Goal: Task Accomplishment & Management: Use online tool/utility

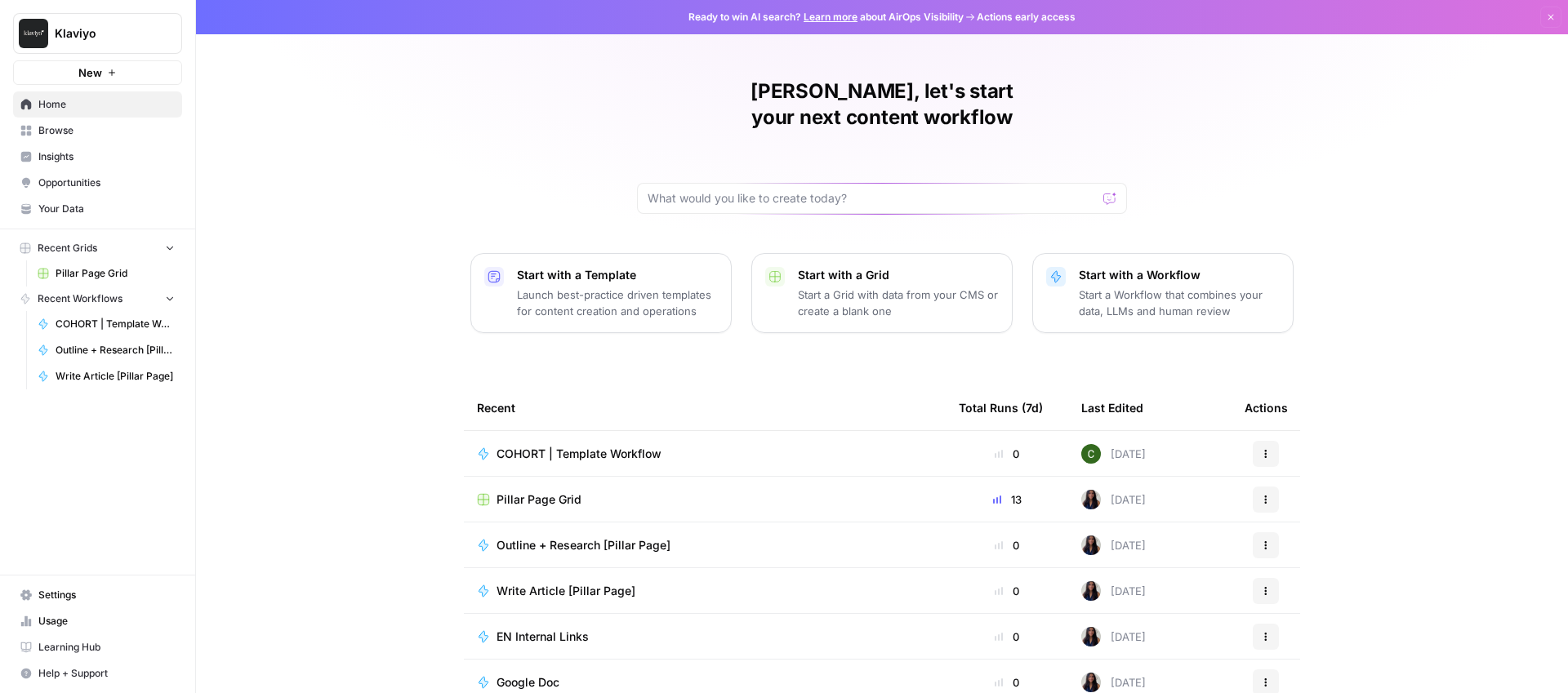
click at [113, 649] on span "Learning Hub" at bounding box center [106, 647] width 136 height 15
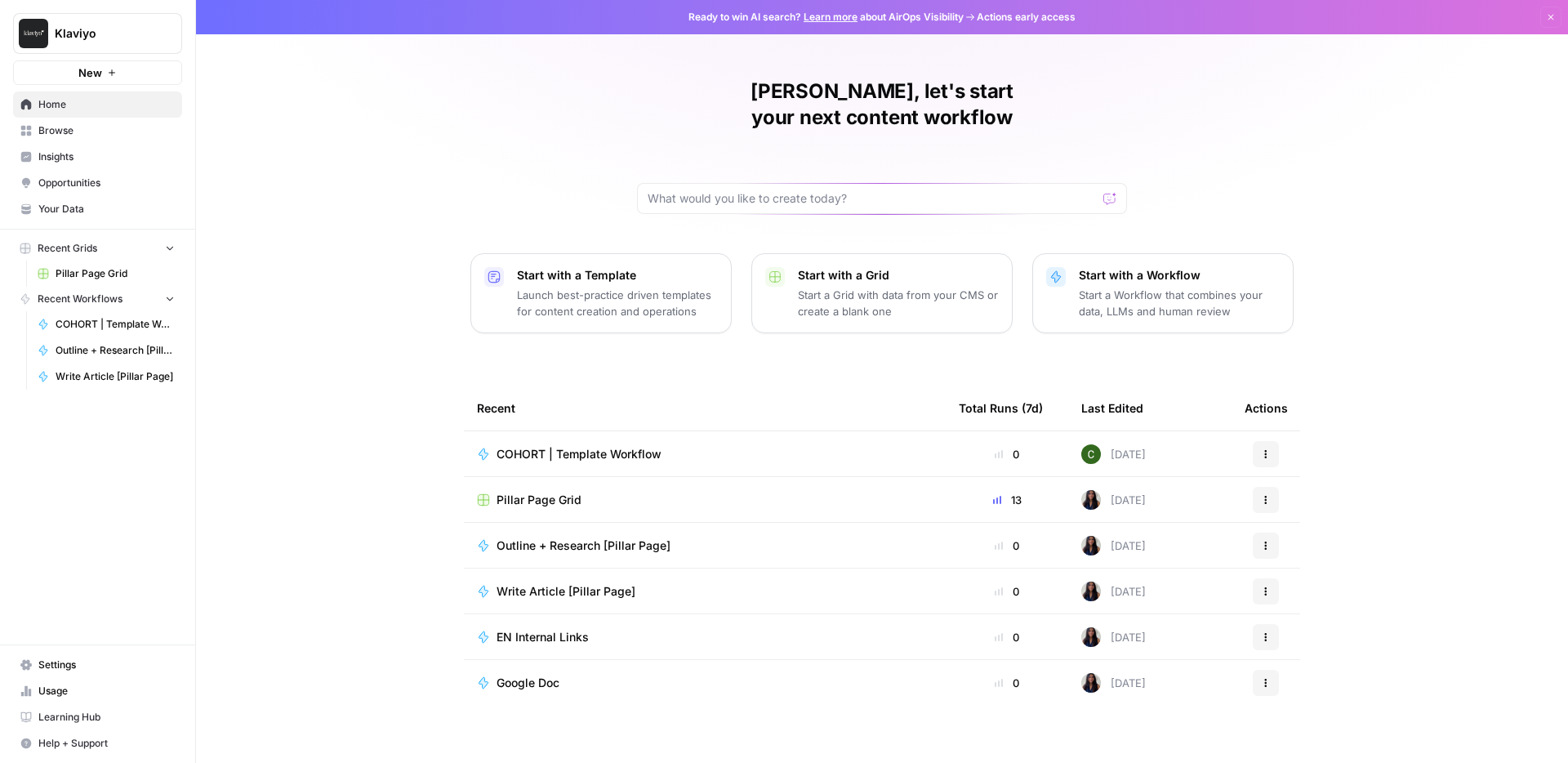
click at [556, 446] on span "COHORT | Template Workflow" at bounding box center [579, 454] width 165 height 17
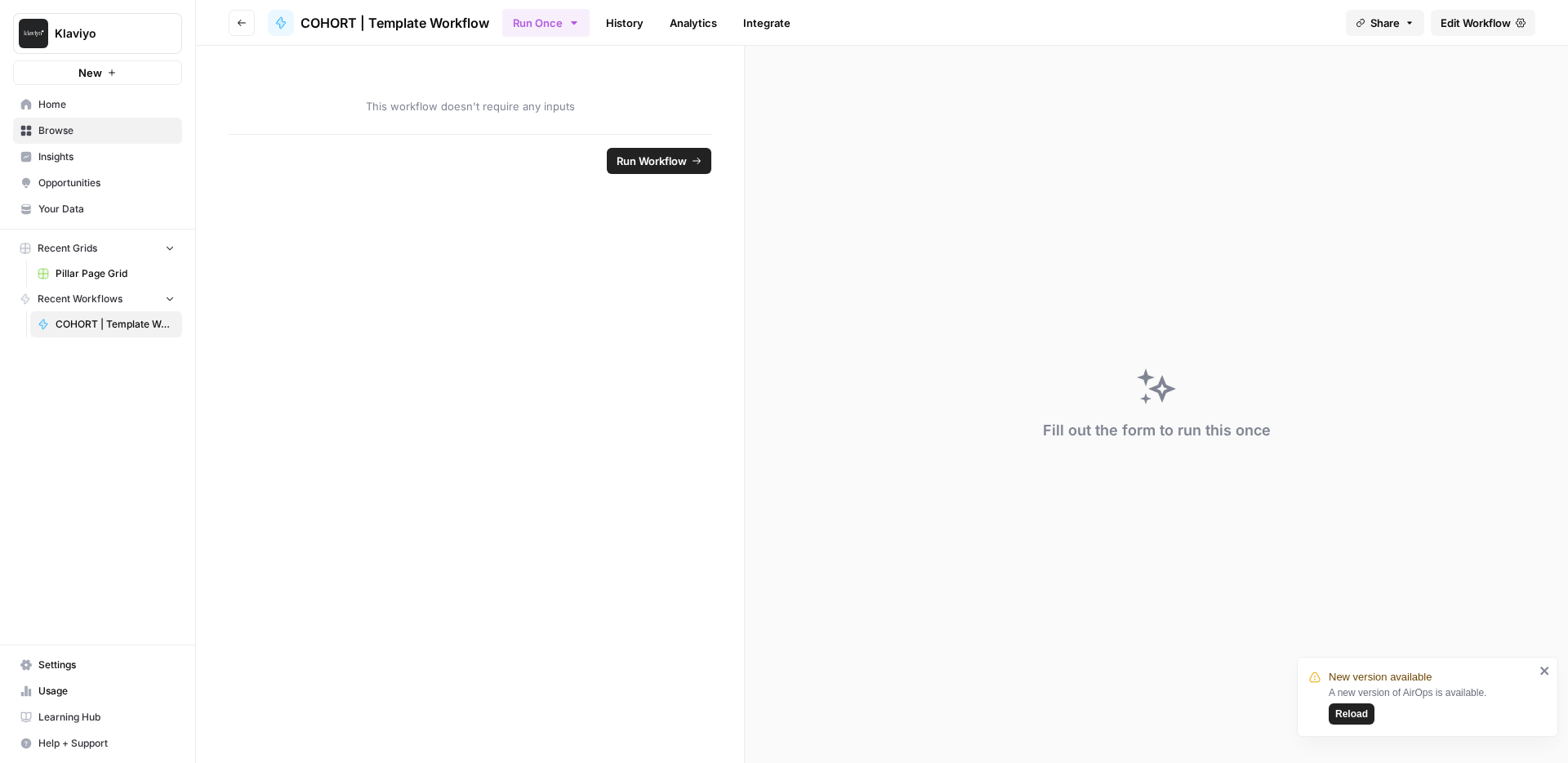
click at [98, 152] on span "Insights" at bounding box center [106, 156] width 136 height 15
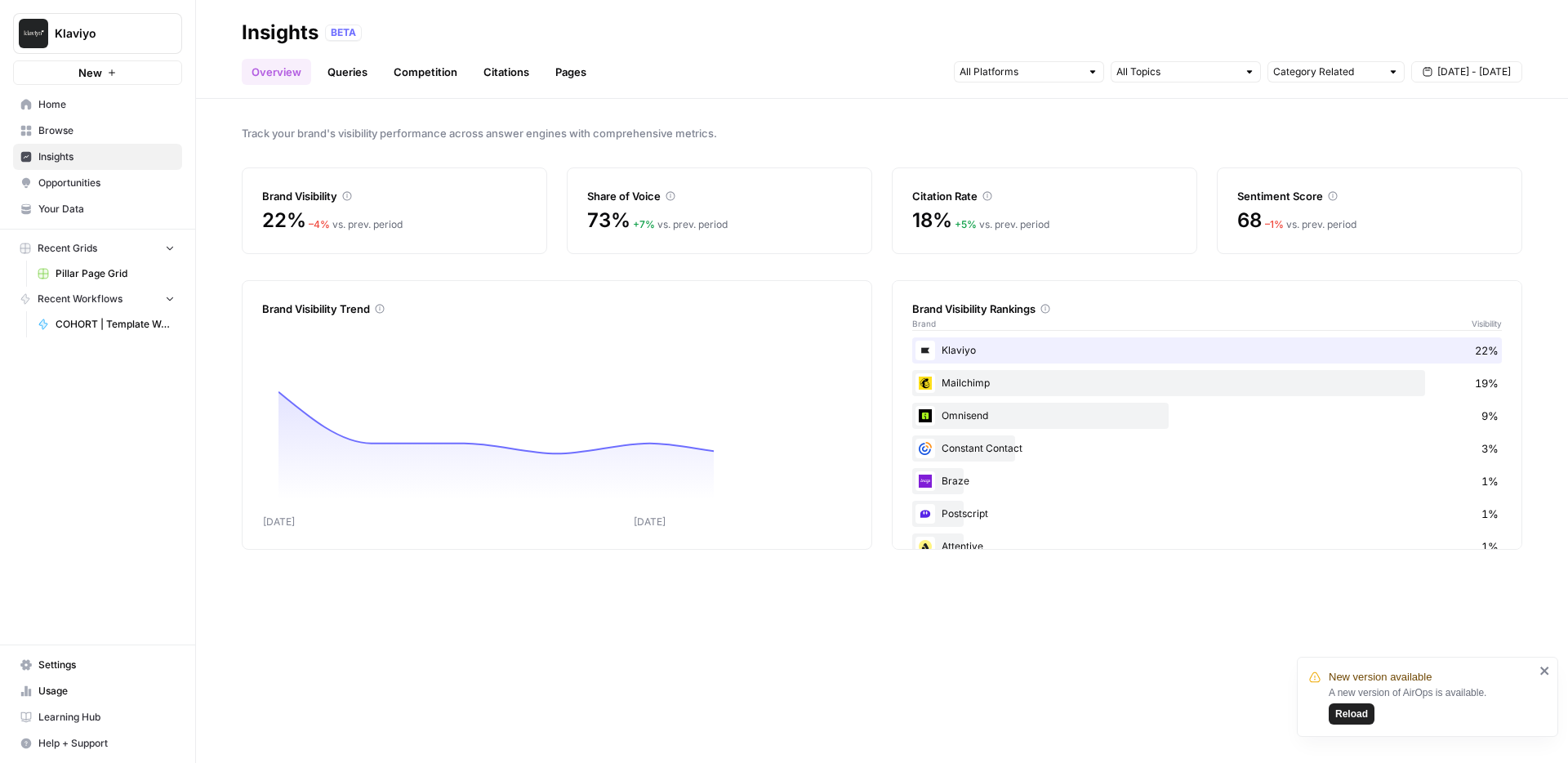
click at [97, 182] on span "Opportunities" at bounding box center [106, 182] width 136 height 15
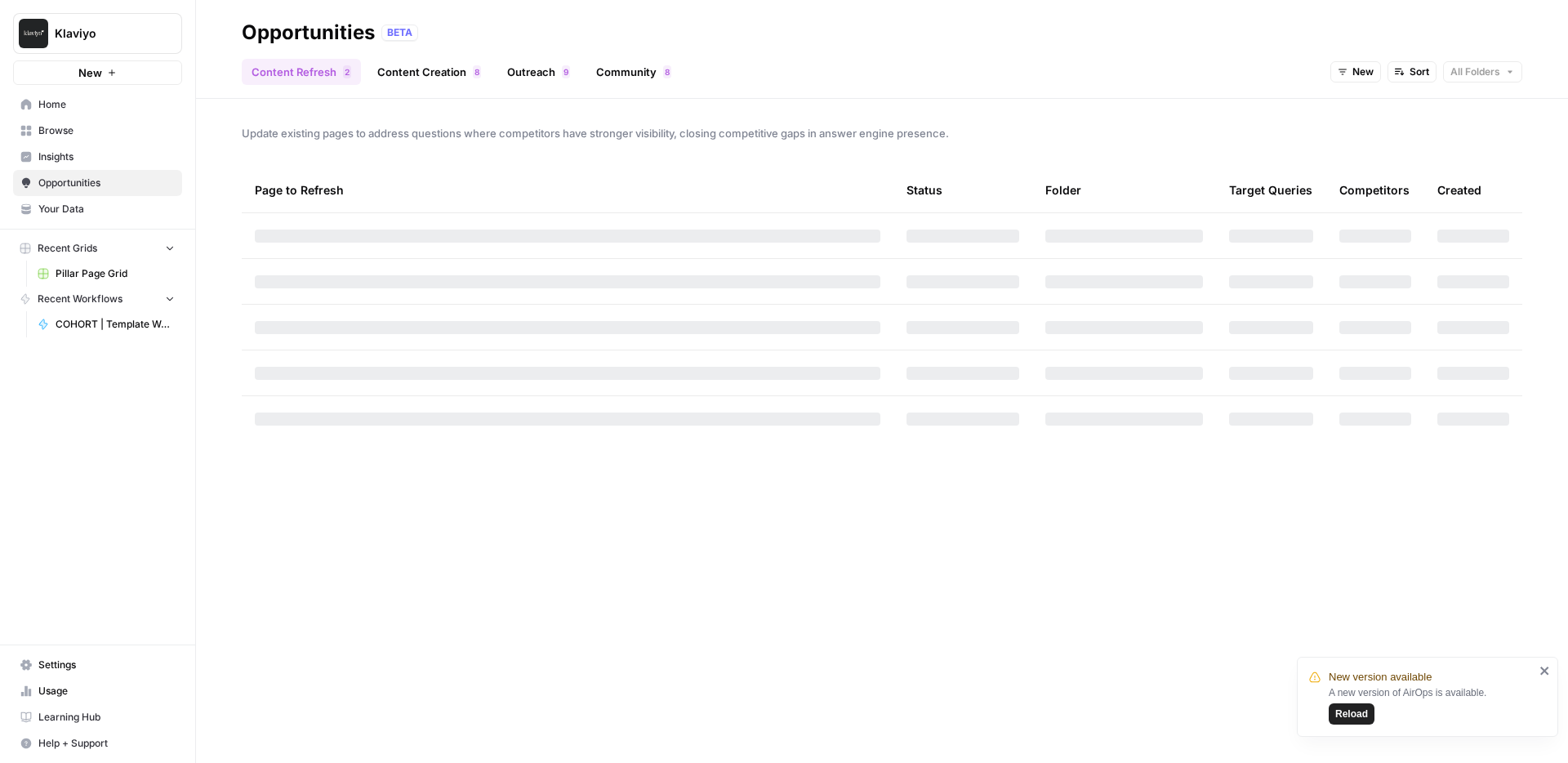
click at [95, 219] on link "Your Data" at bounding box center [97, 209] width 169 height 26
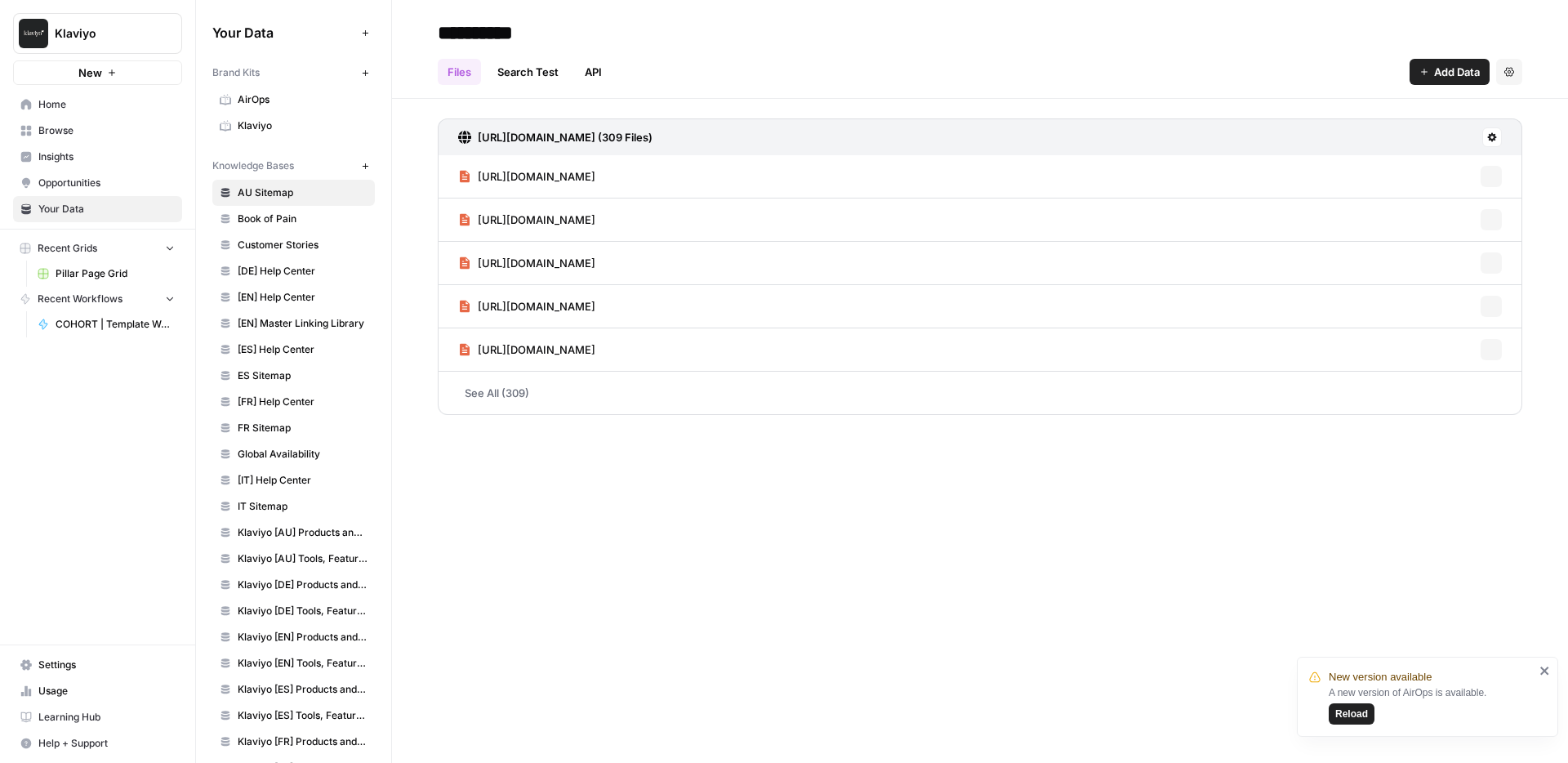
click at [95, 179] on span "Opportunities" at bounding box center [106, 182] width 136 height 15
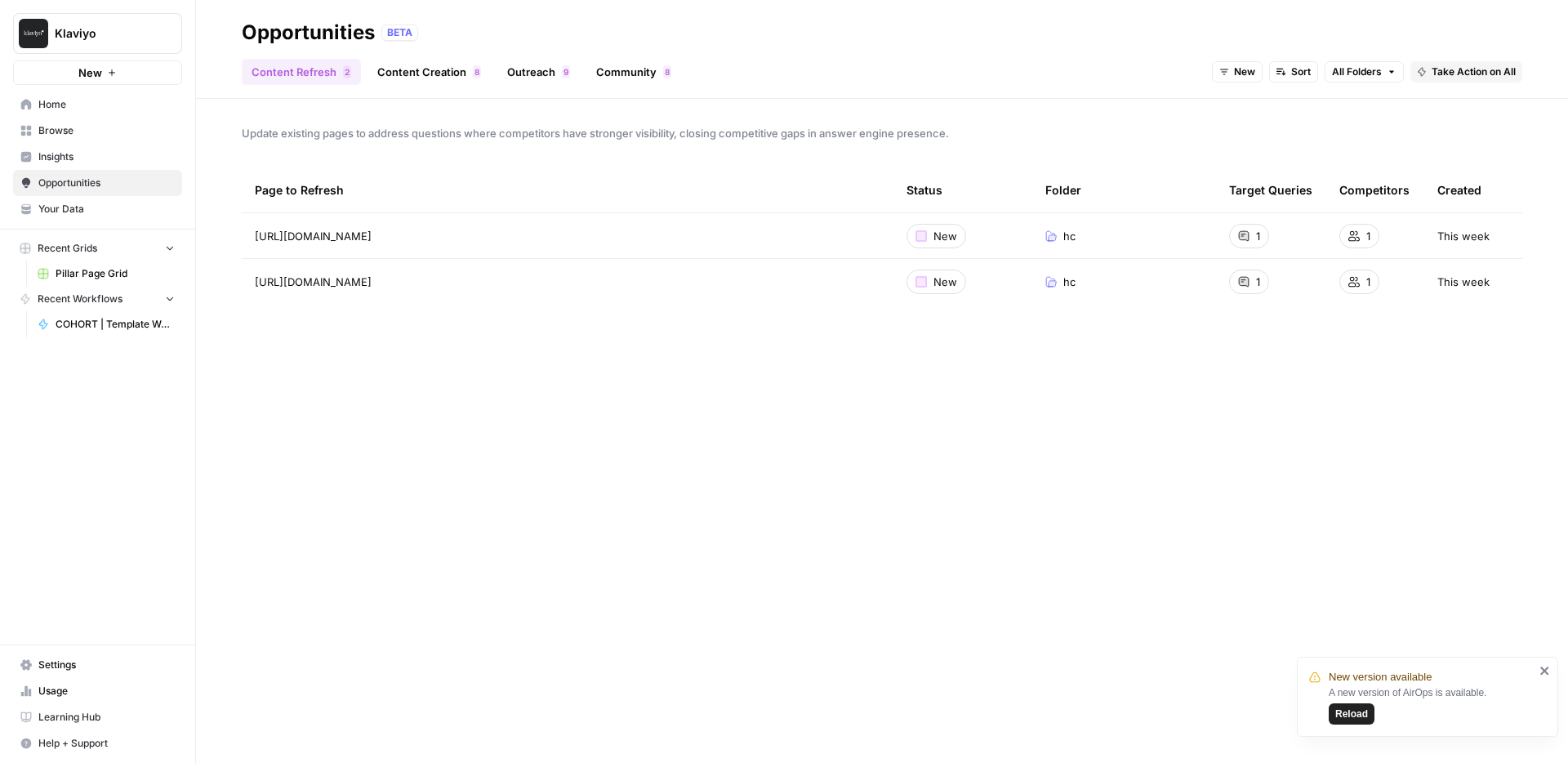
click at [90, 108] on span "Home" at bounding box center [106, 104] width 136 height 15
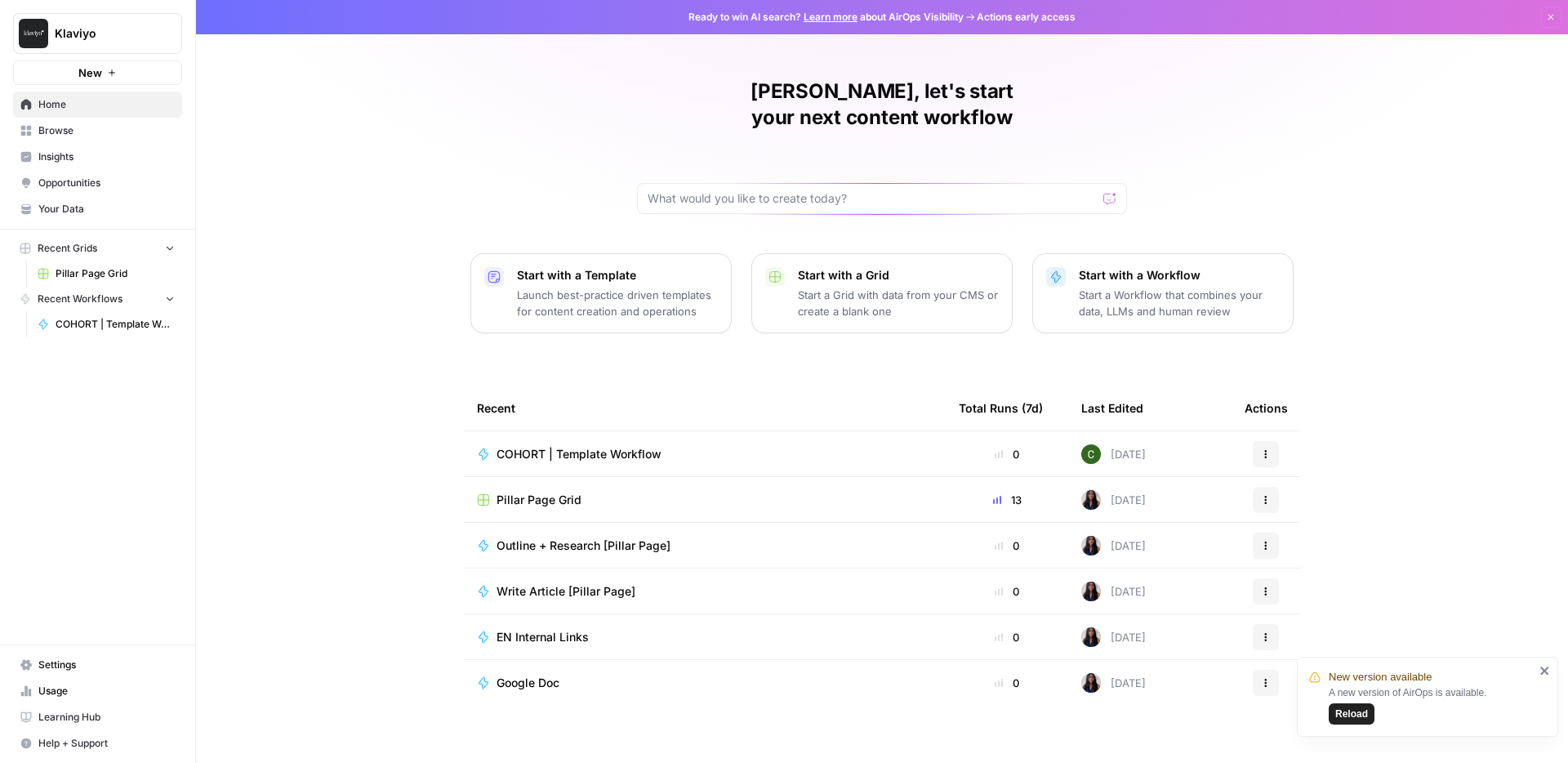
click at [105, 44] on button "Klaviyo" at bounding box center [97, 33] width 169 height 41
click at [68, 125] on span "Browse" at bounding box center [106, 130] width 136 height 15
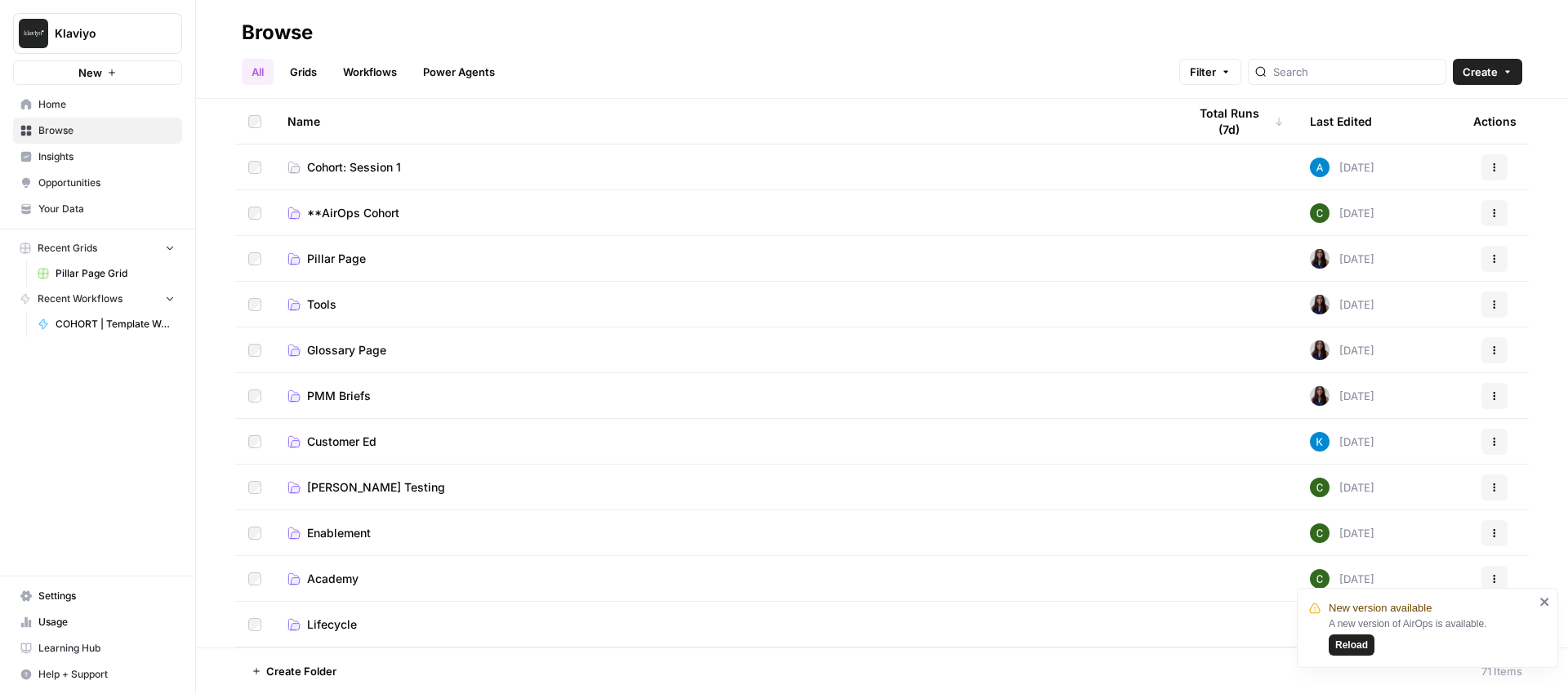
click at [296, 69] on link "Grids" at bounding box center [303, 72] width 46 height 26
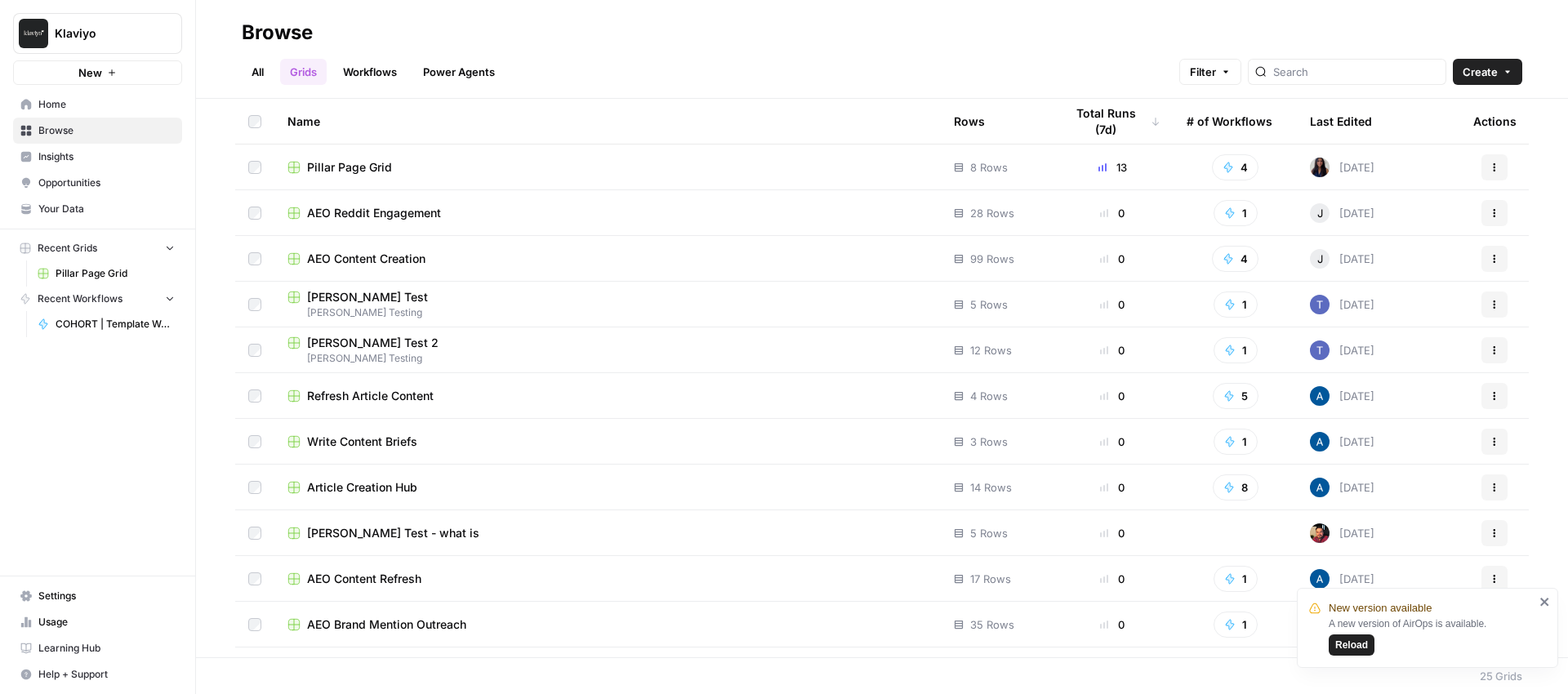
click at [355, 170] on span "Pillar Page Grid" at bounding box center [349, 167] width 85 height 17
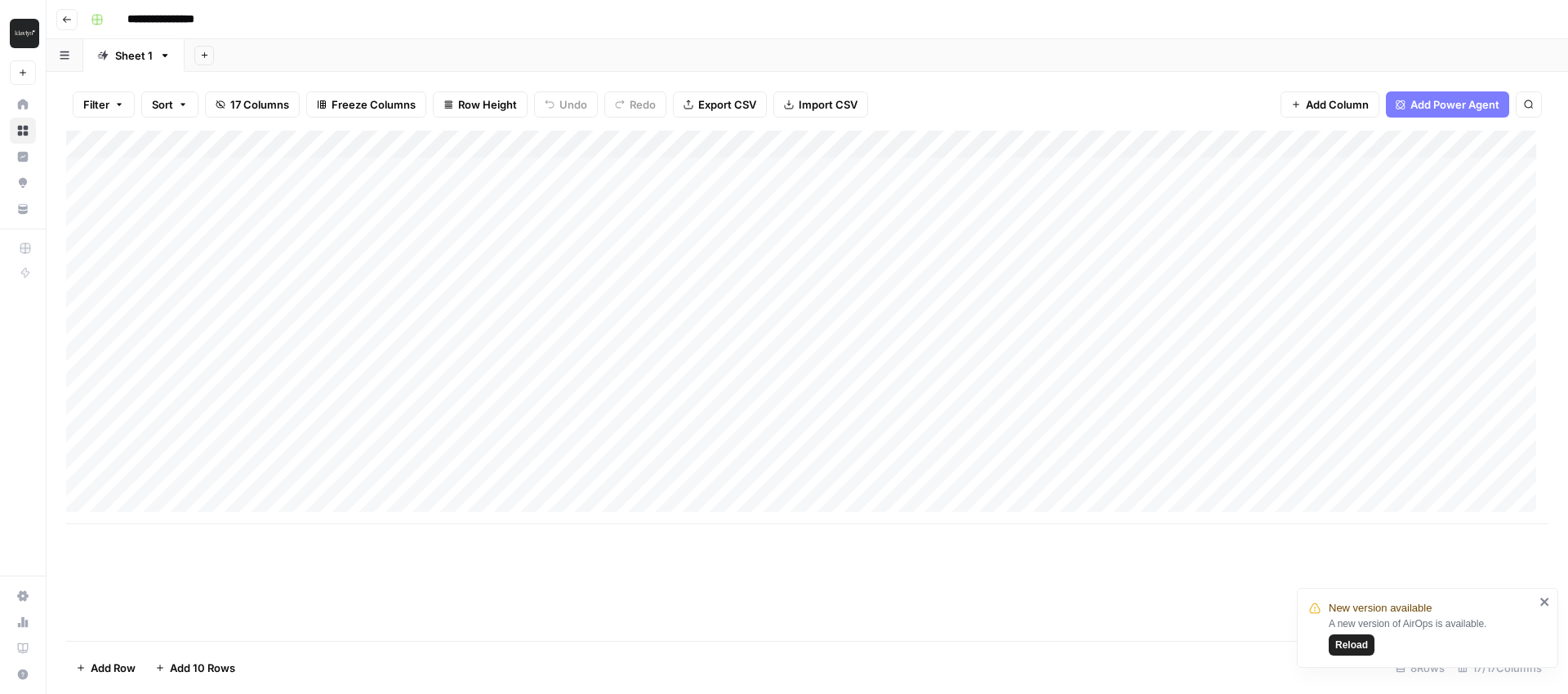
click at [683, 149] on div "Add Column" at bounding box center [806, 326] width 1482 height 393
click at [649, 42] on div "Add Sheet" at bounding box center [876, 55] width 1384 height 32
click at [590, 142] on div "Add Column" at bounding box center [806, 326] width 1482 height 393
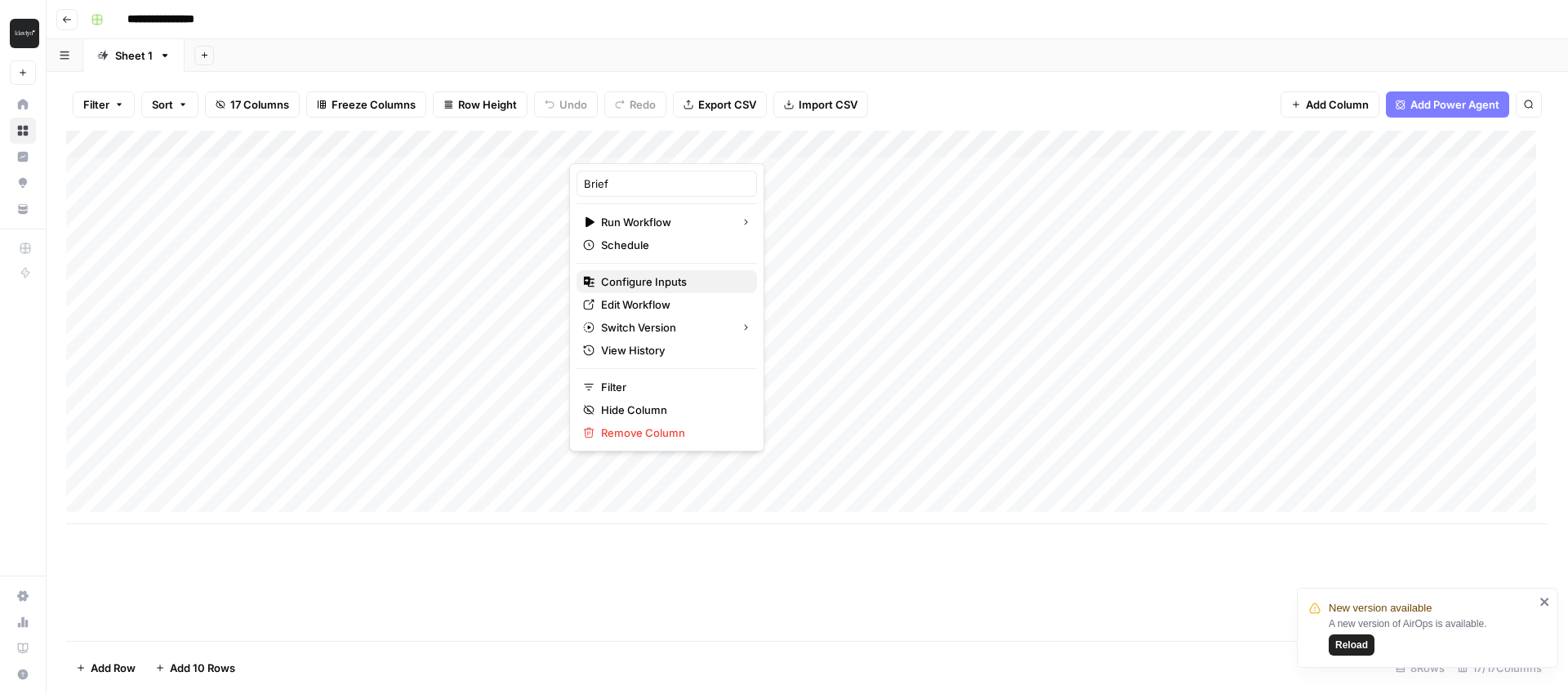
click at [662, 275] on span "Configure Inputs" at bounding box center [673, 281] width 143 height 17
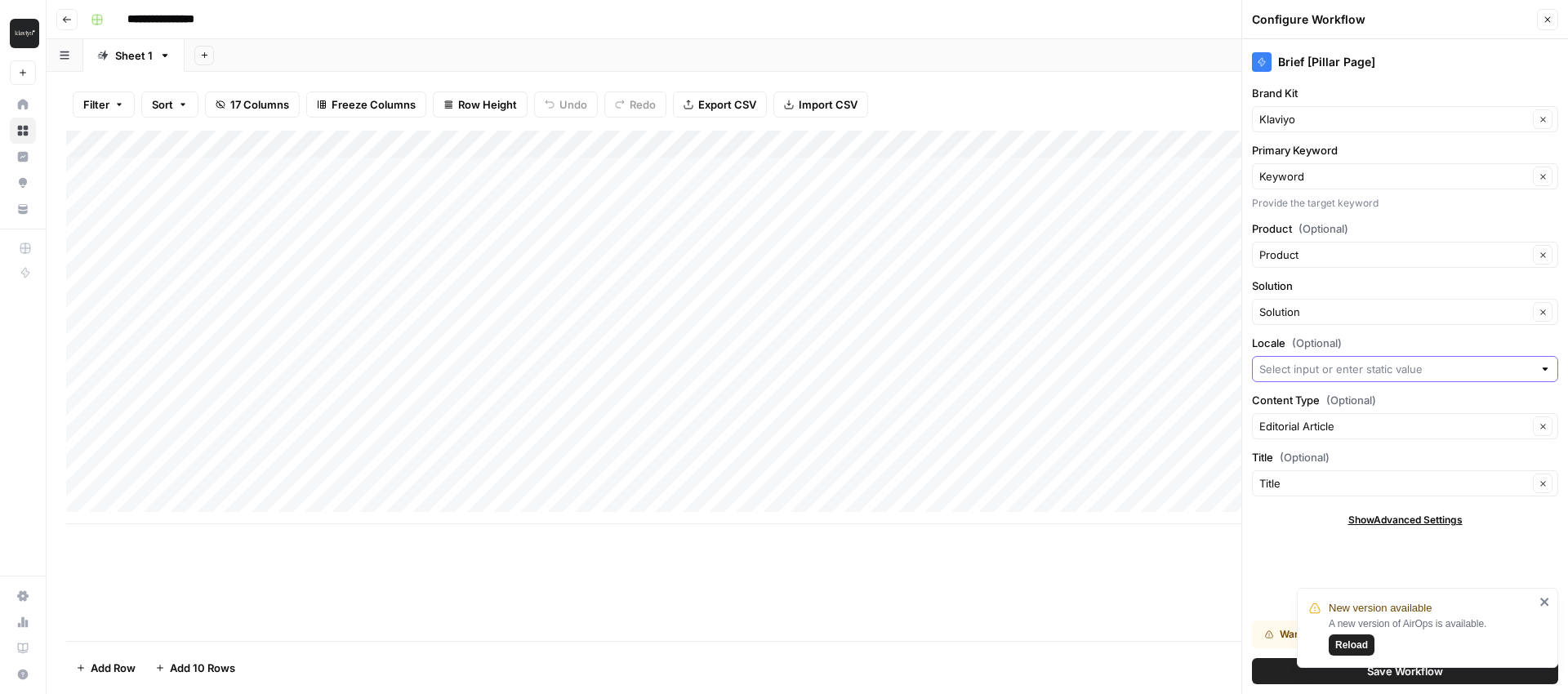
click at [1375, 367] on input "Locale (Optional)" at bounding box center [1395, 369] width 274 height 17
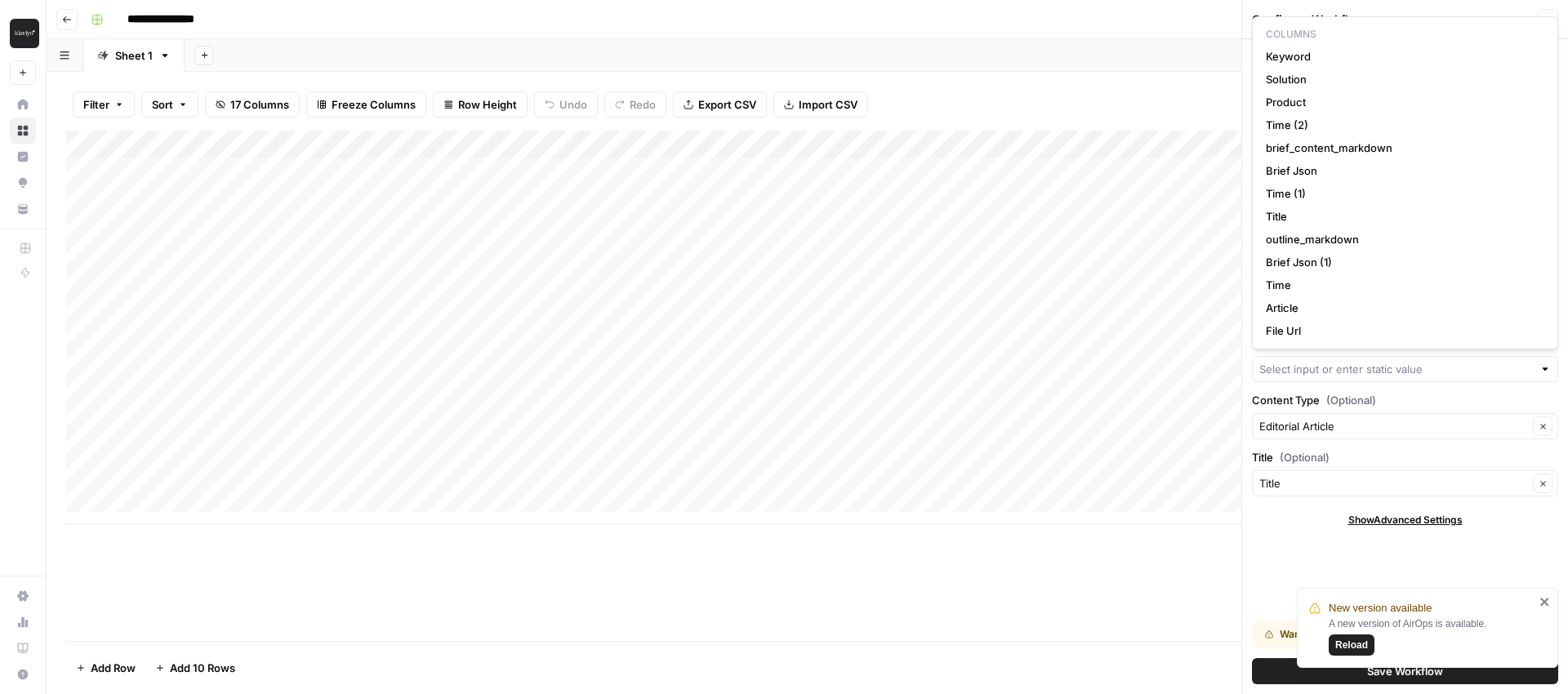
click at [1311, 536] on div "Brief [Pillar Page] Brand Kit Klaviyo Clear Primary Keyword Keyword Clear Provi…" at bounding box center [1405, 367] width 326 height 655
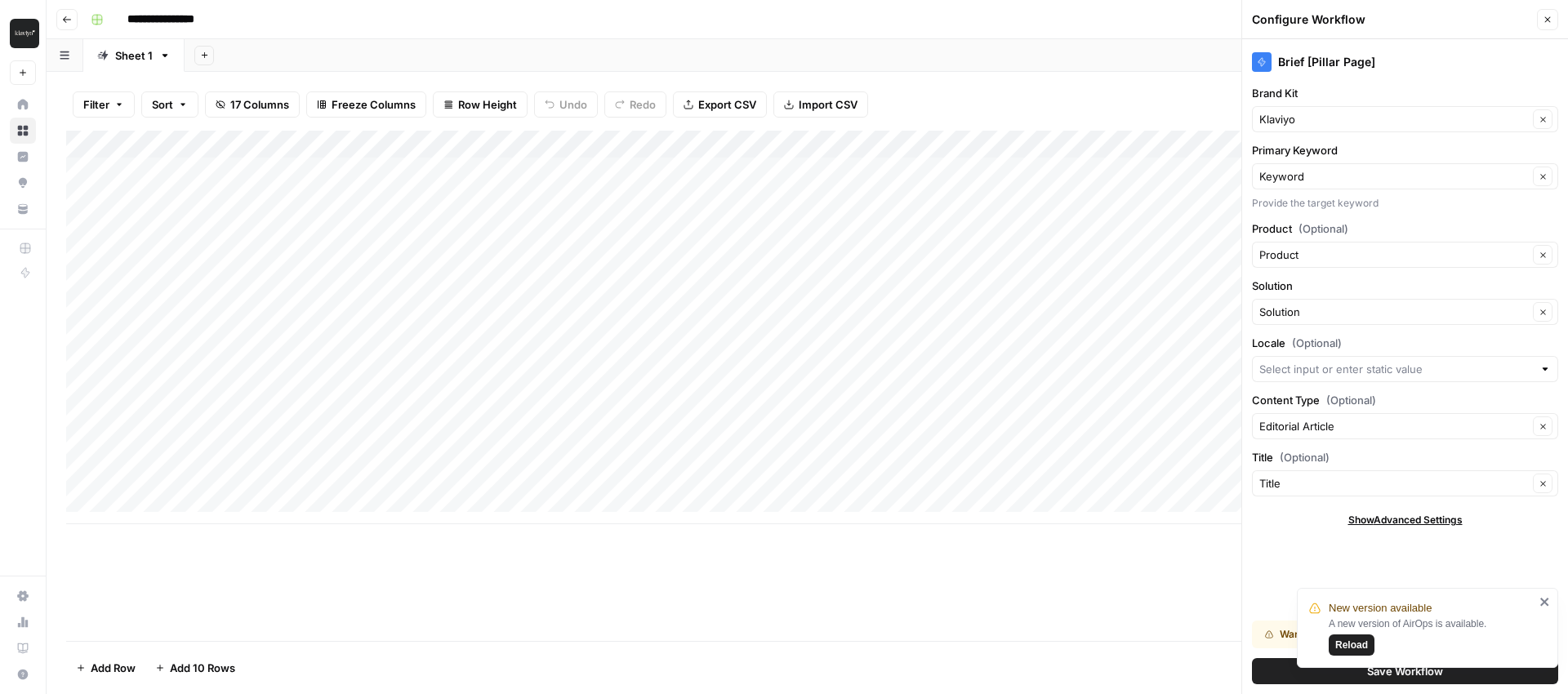
click at [1316, 434] on div "Editorial Article Clear" at bounding box center [1405, 425] width 306 height 26
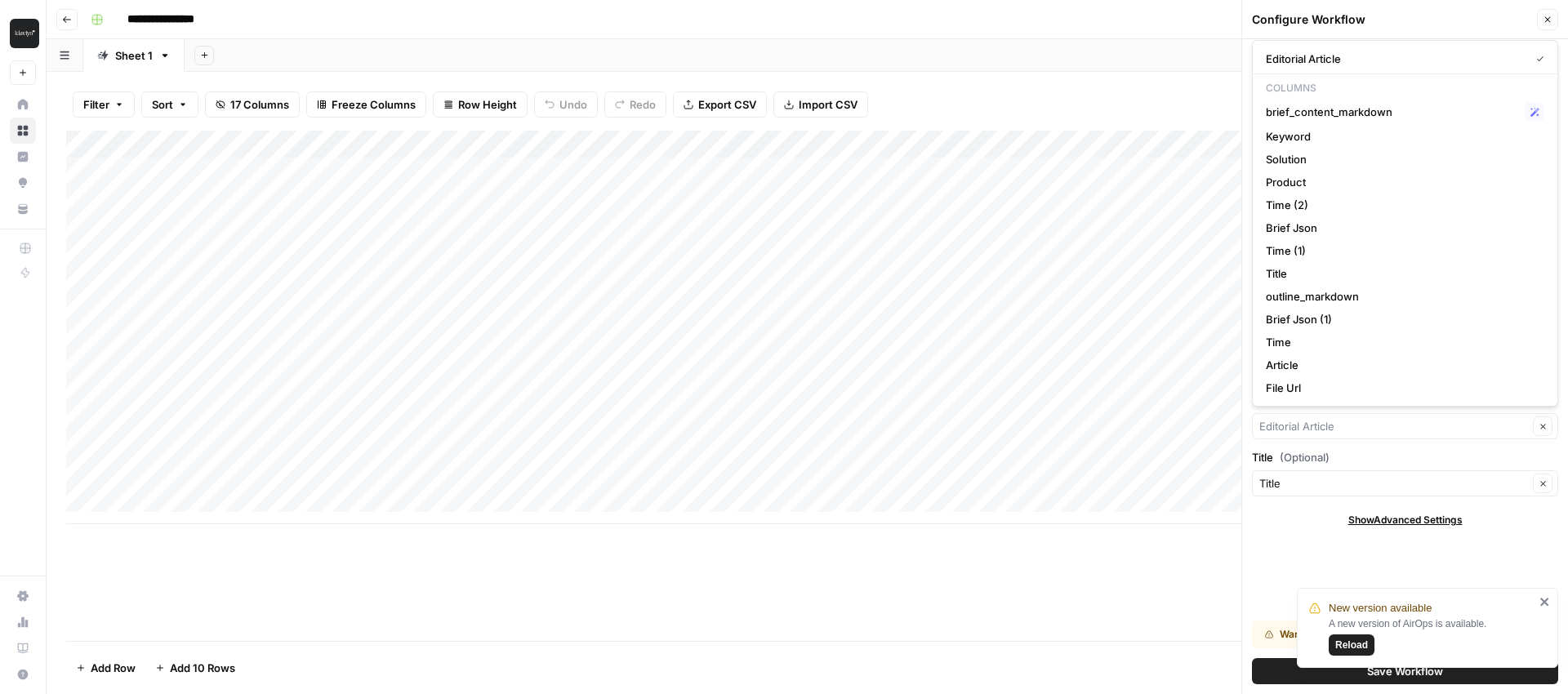
type input "Editorial Article"
click at [1276, 590] on div "Brief [Pillar Page] Brand Kit Klaviyo Clear Primary Keyword Keyword Clear Provi…" at bounding box center [1405, 367] width 326 height 655
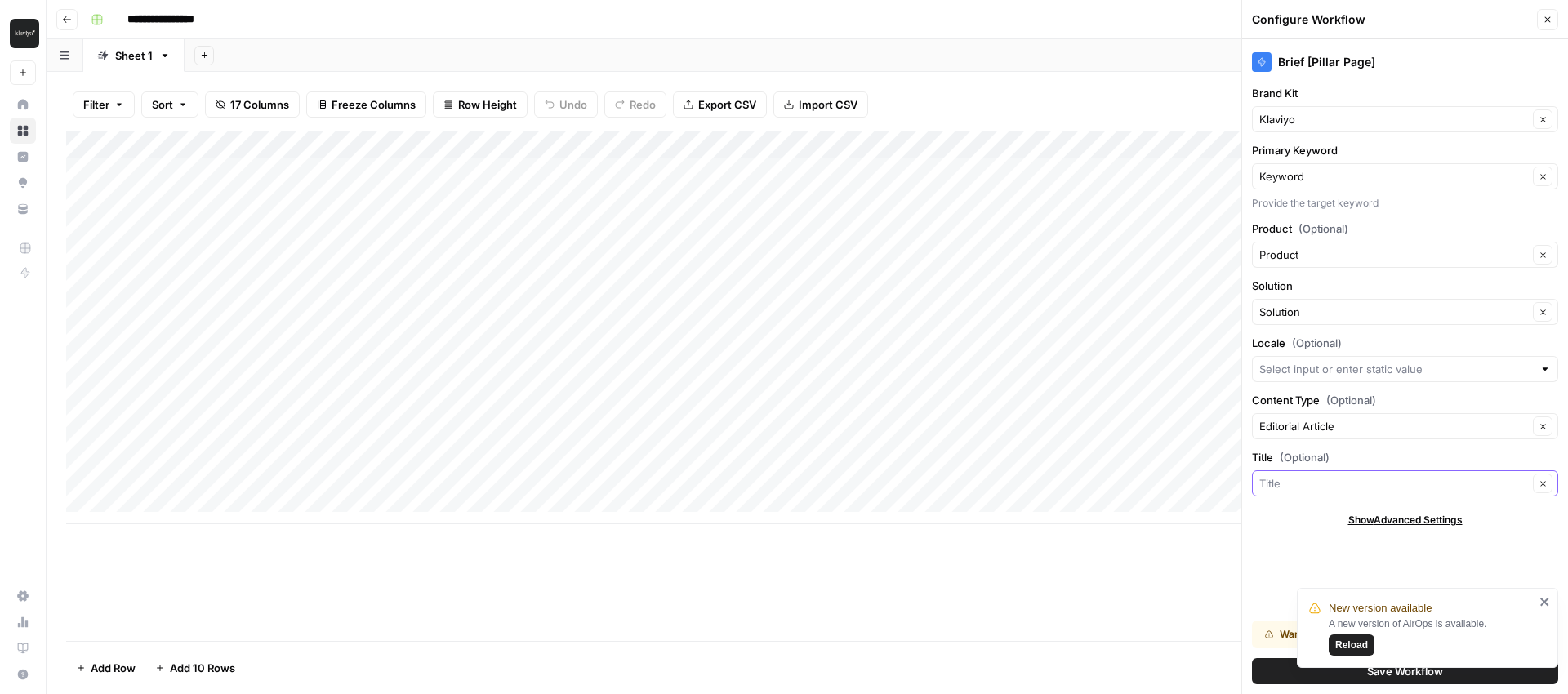
click at [1282, 480] on input "Title (Optional)" at bounding box center [1393, 483] width 269 height 17
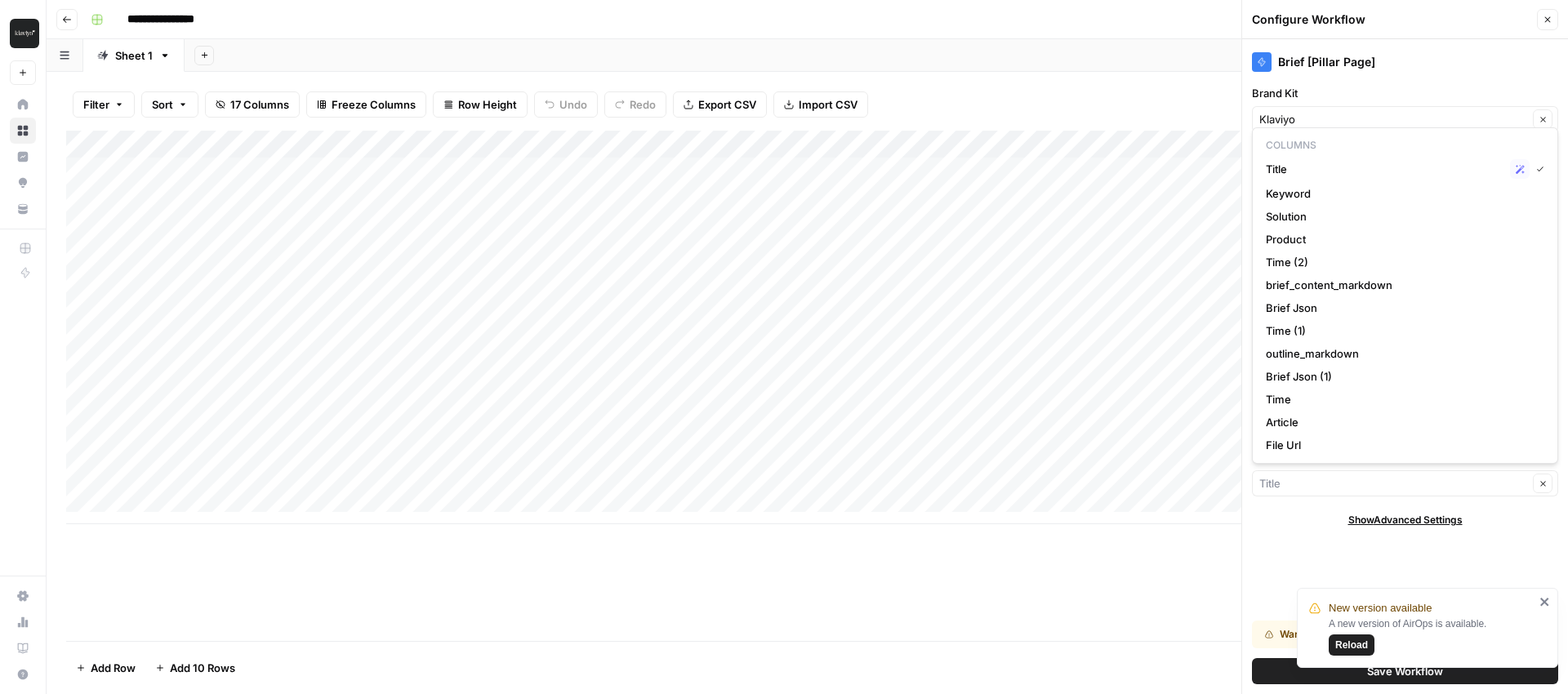
type input "Title"
click at [1267, 526] on div "Show Advanced Settings" at bounding box center [1405, 520] width 306 height 15
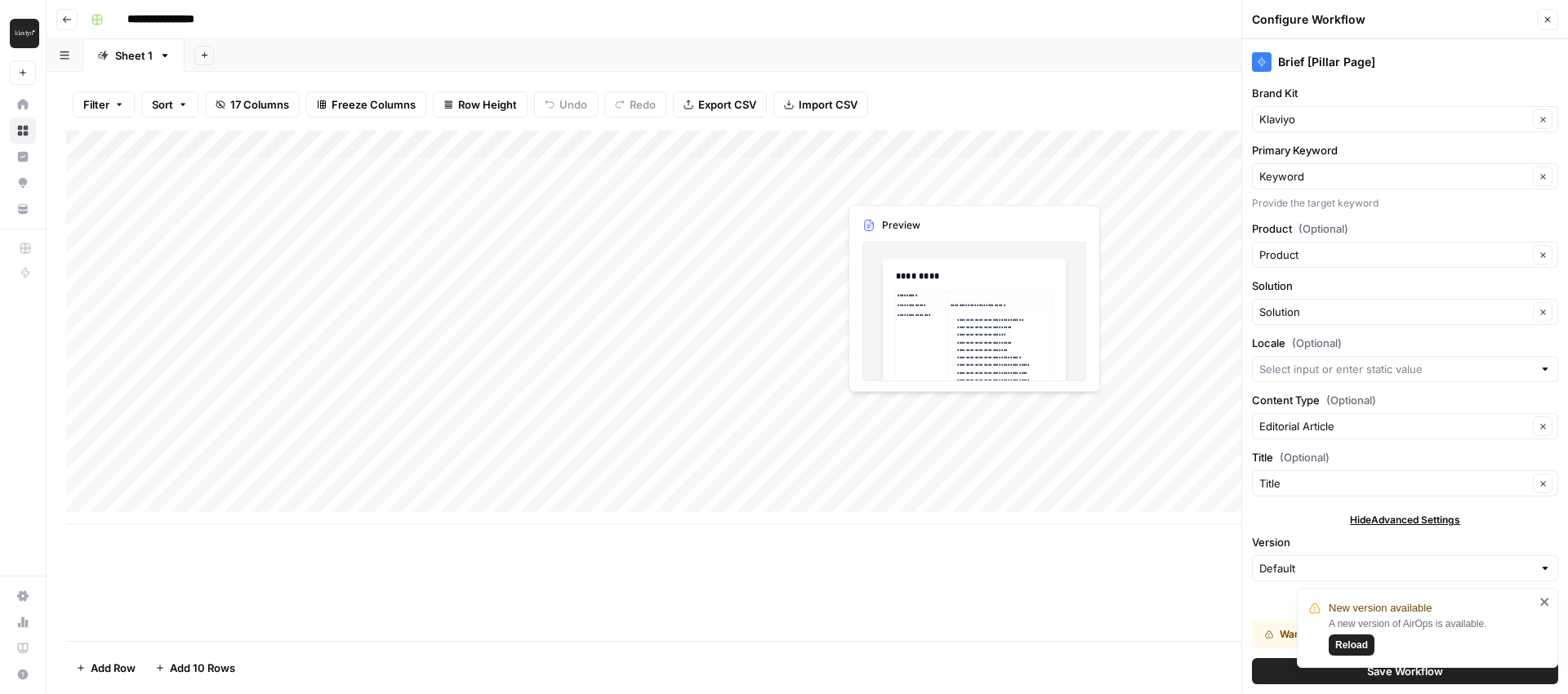
click at [852, 170] on div "Add Column" at bounding box center [806, 326] width 1482 height 393
click at [970, 174] on div "Add Column" at bounding box center [806, 326] width 1482 height 393
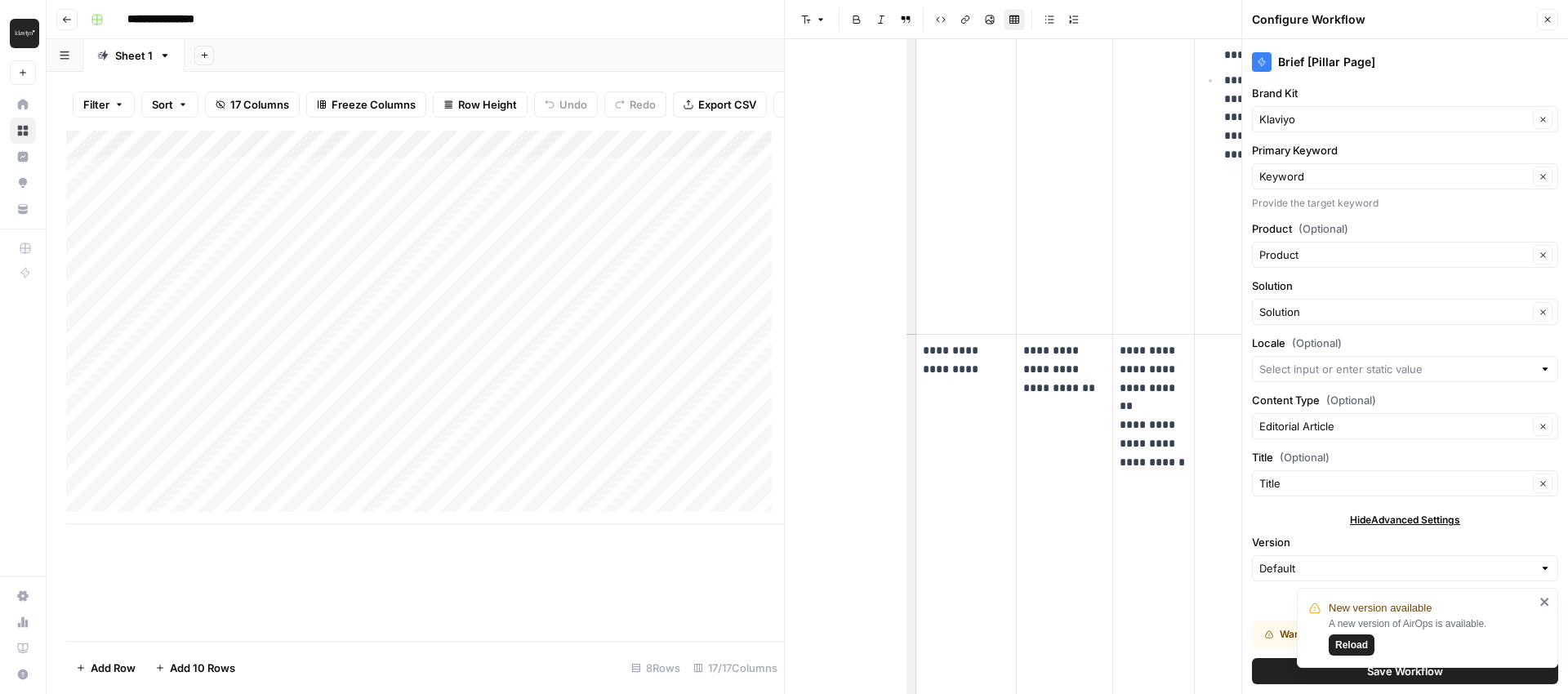
scroll to position [3049, 0]
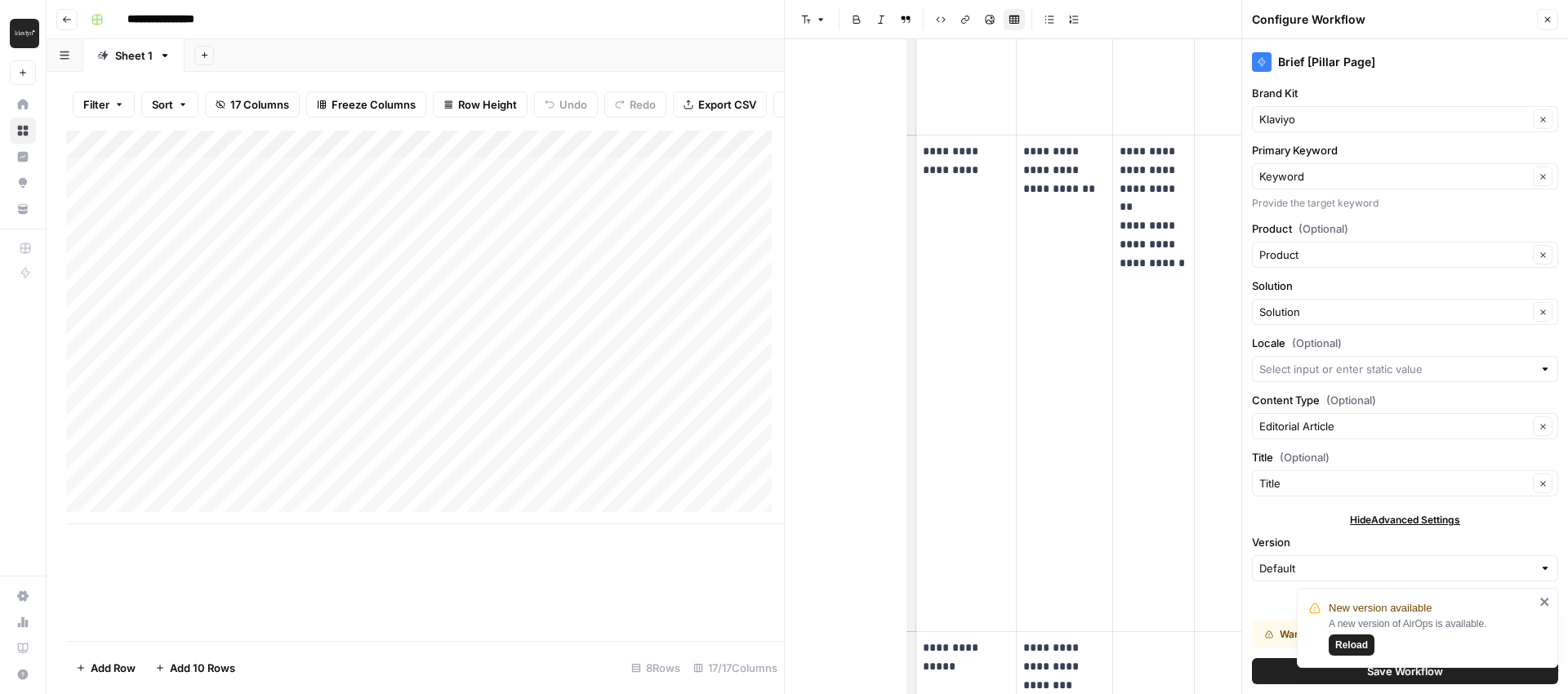
click at [726, 87] on div "Filter Sort 17 Columns Freeze Columns Row Height Undo Redo Export CSV Import CS…" at bounding box center [425, 104] width 718 height 52
click at [709, 56] on div "Add Sheet" at bounding box center [876, 55] width 1384 height 32
click at [1550, 17] on icon "button" at bounding box center [1547, 20] width 10 height 10
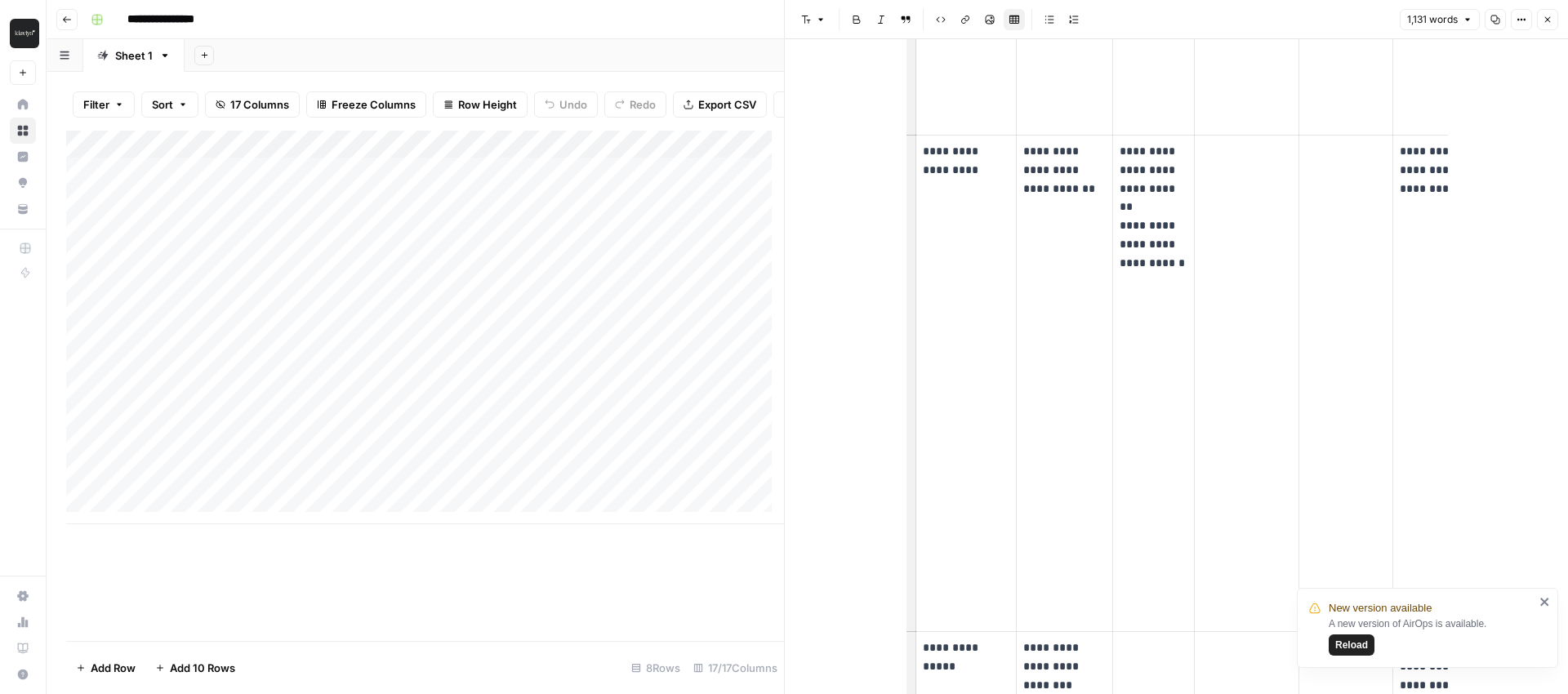
click at [1545, 23] on icon "button" at bounding box center [1547, 20] width 10 height 10
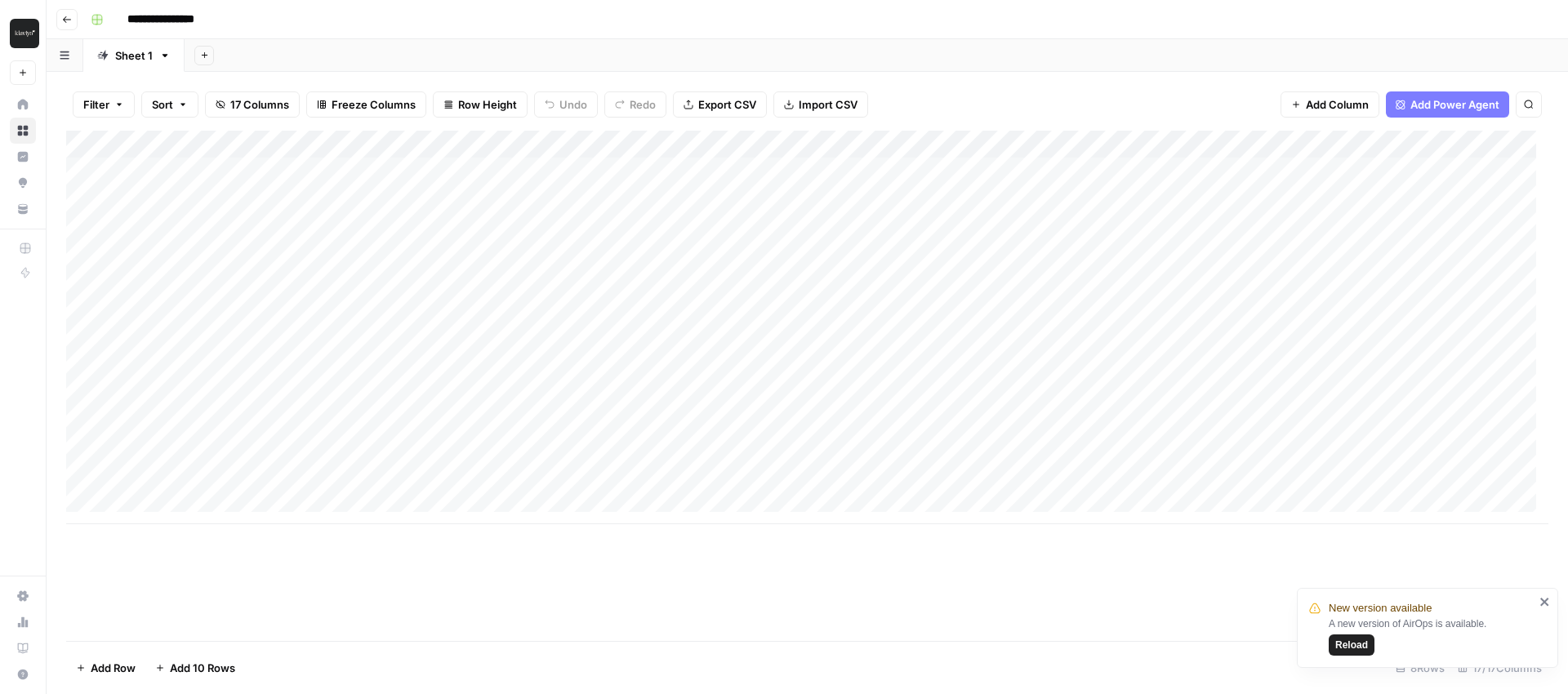
click at [1060, 169] on div "Add Column" at bounding box center [806, 326] width 1482 height 393
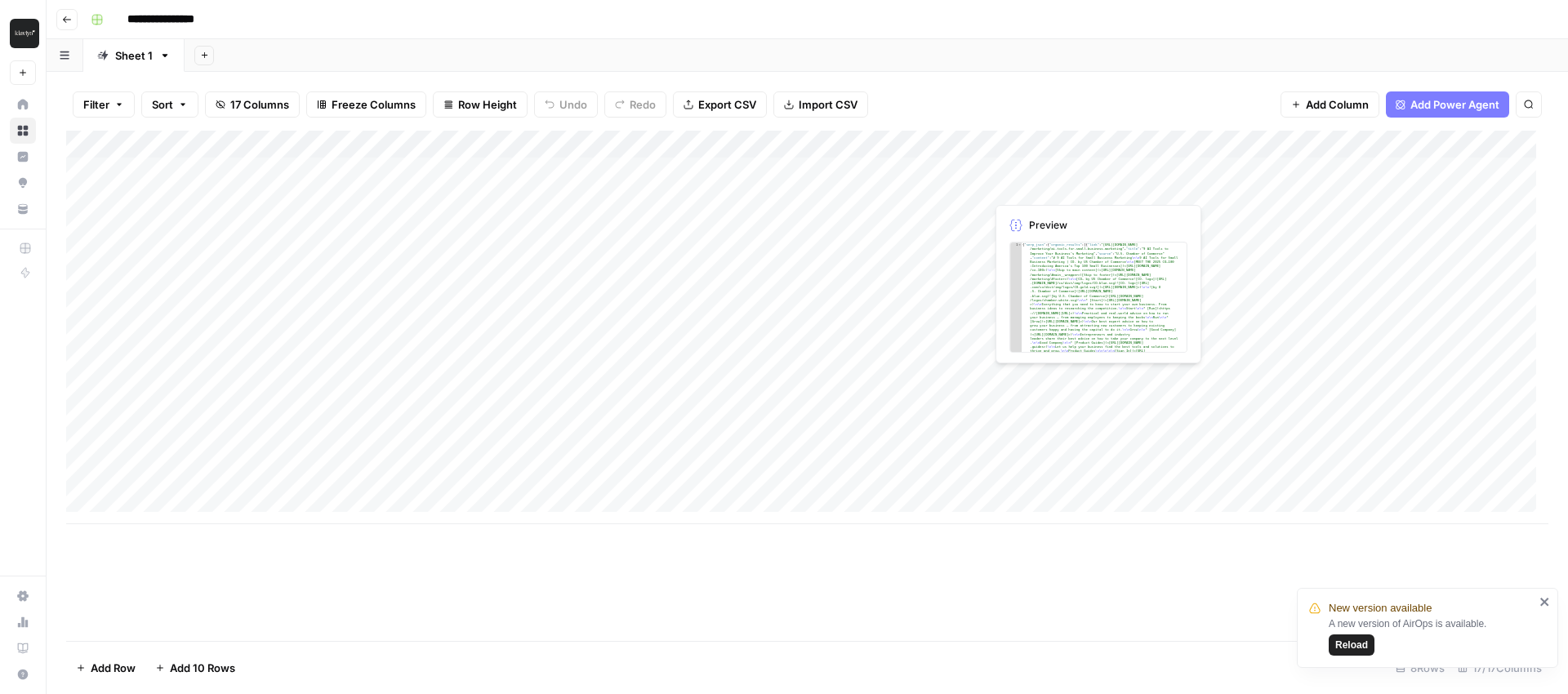
click at [1041, 222] on div "Add Column" at bounding box center [806, 326] width 1482 height 393
click at [1047, 266] on div "Add Column" at bounding box center [806, 326] width 1482 height 393
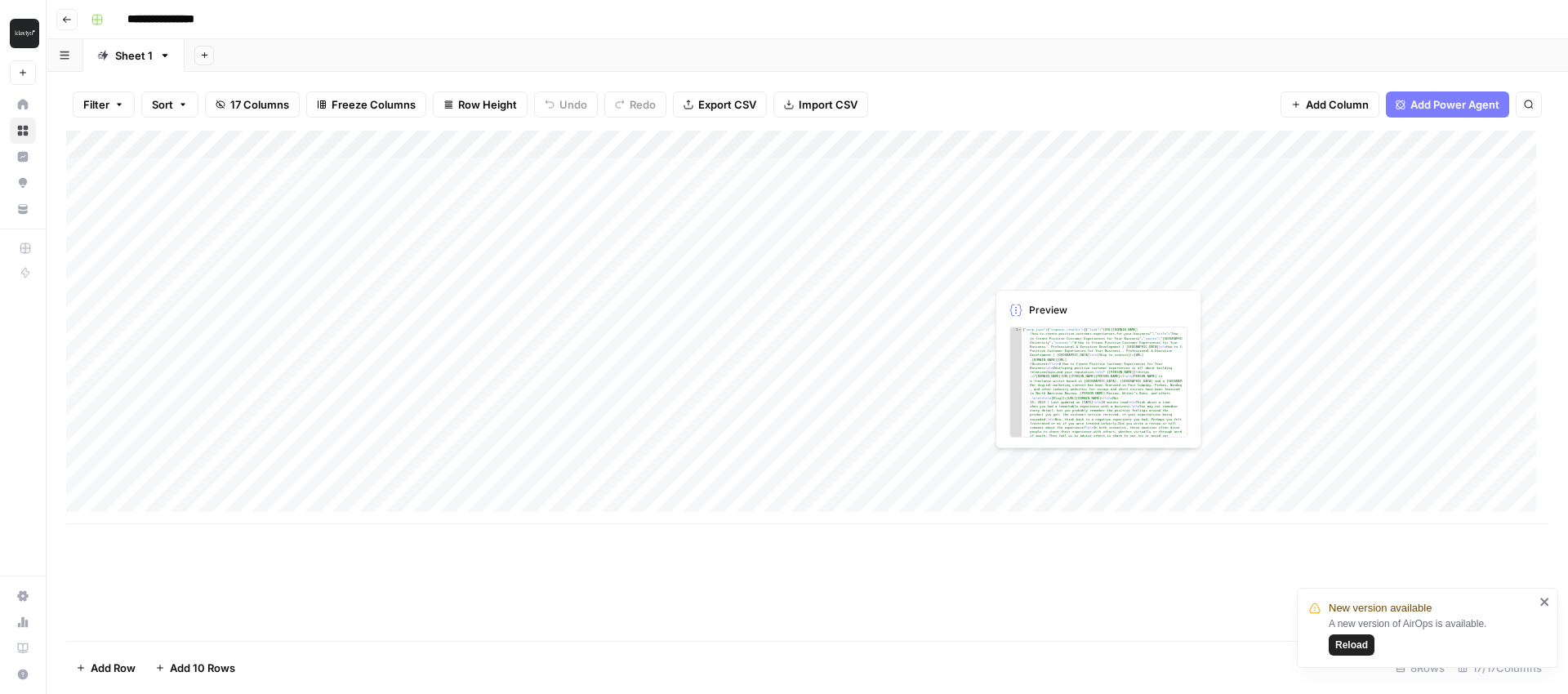
click at [1047, 310] on div "Add Column" at bounding box center [806, 326] width 1482 height 393
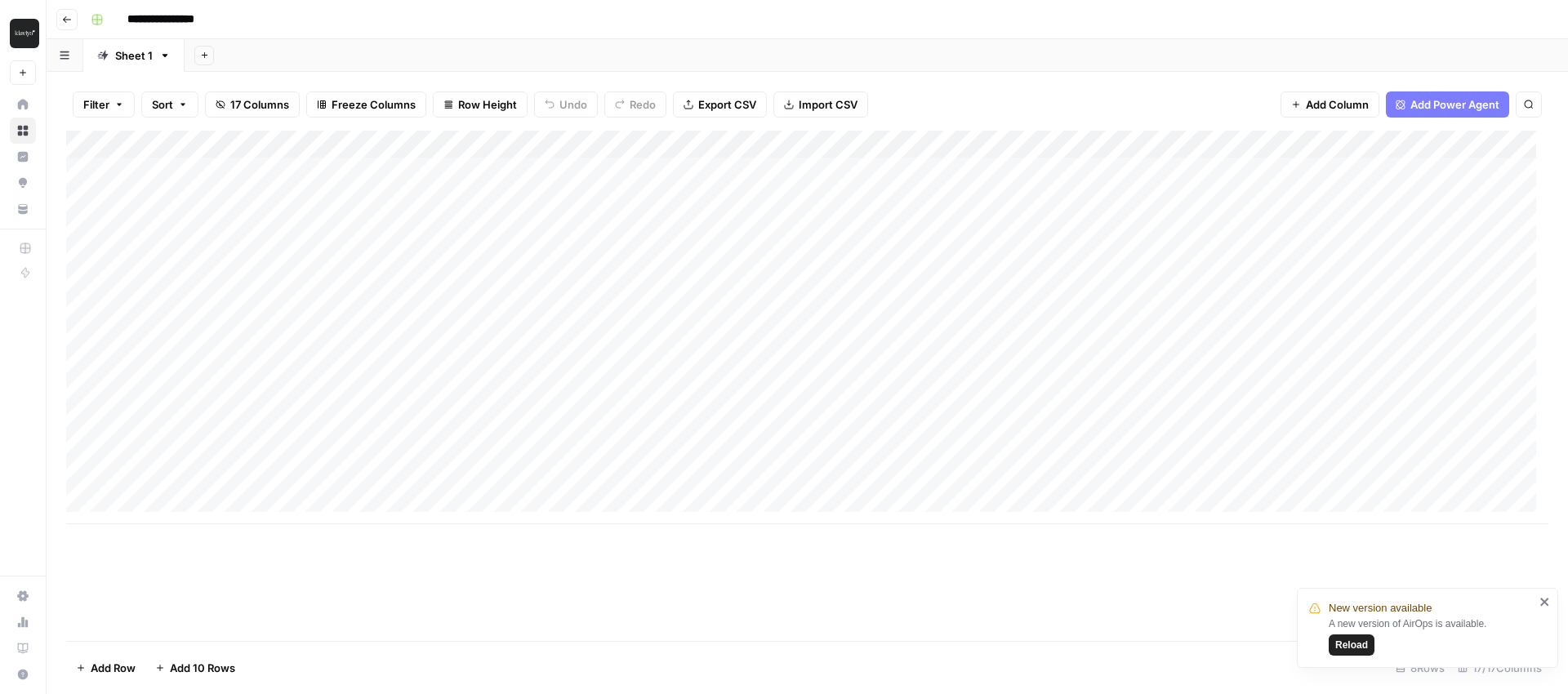
click at [1050, 269] on div "Add Column" at bounding box center [806, 326] width 1482 height 393
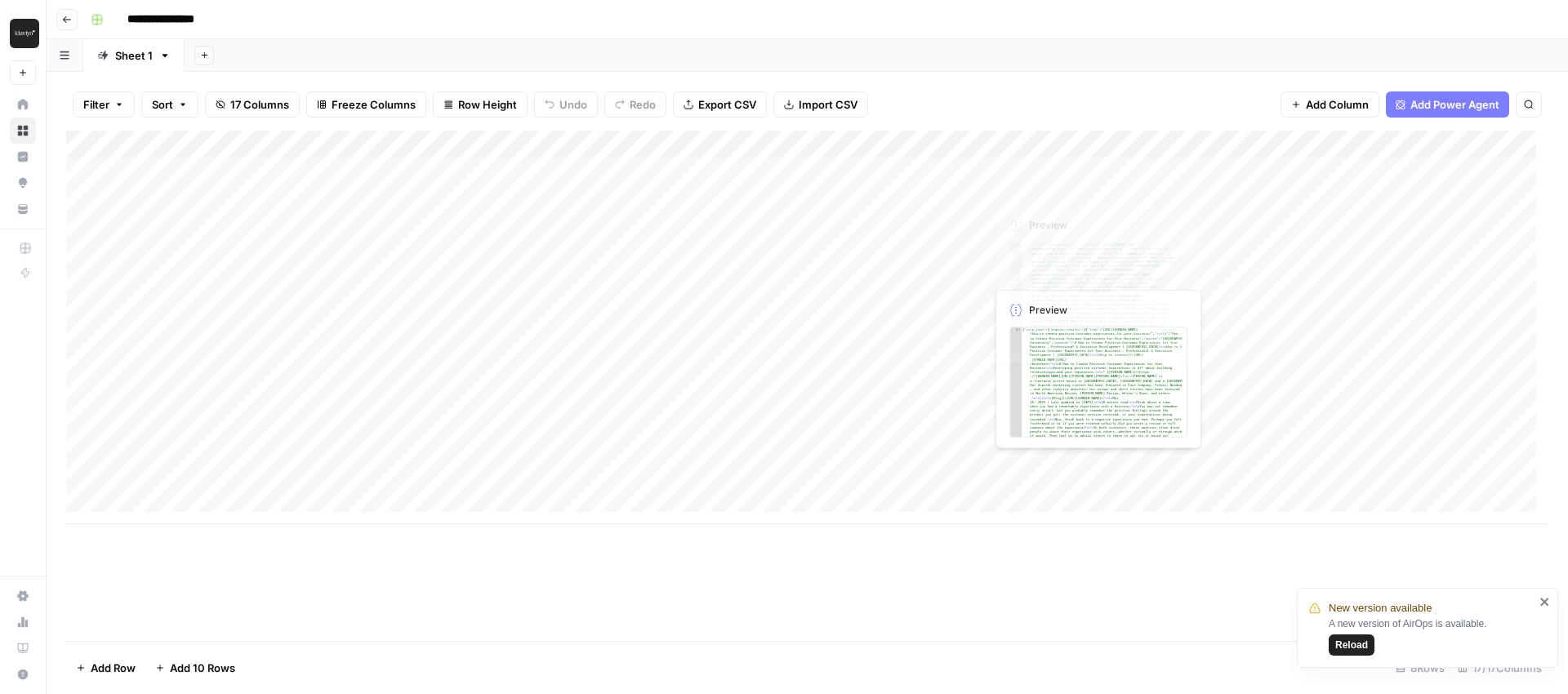
click at [1037, 162] on div "Add Column" at bounding box center [806, 326] width 1482 height 393
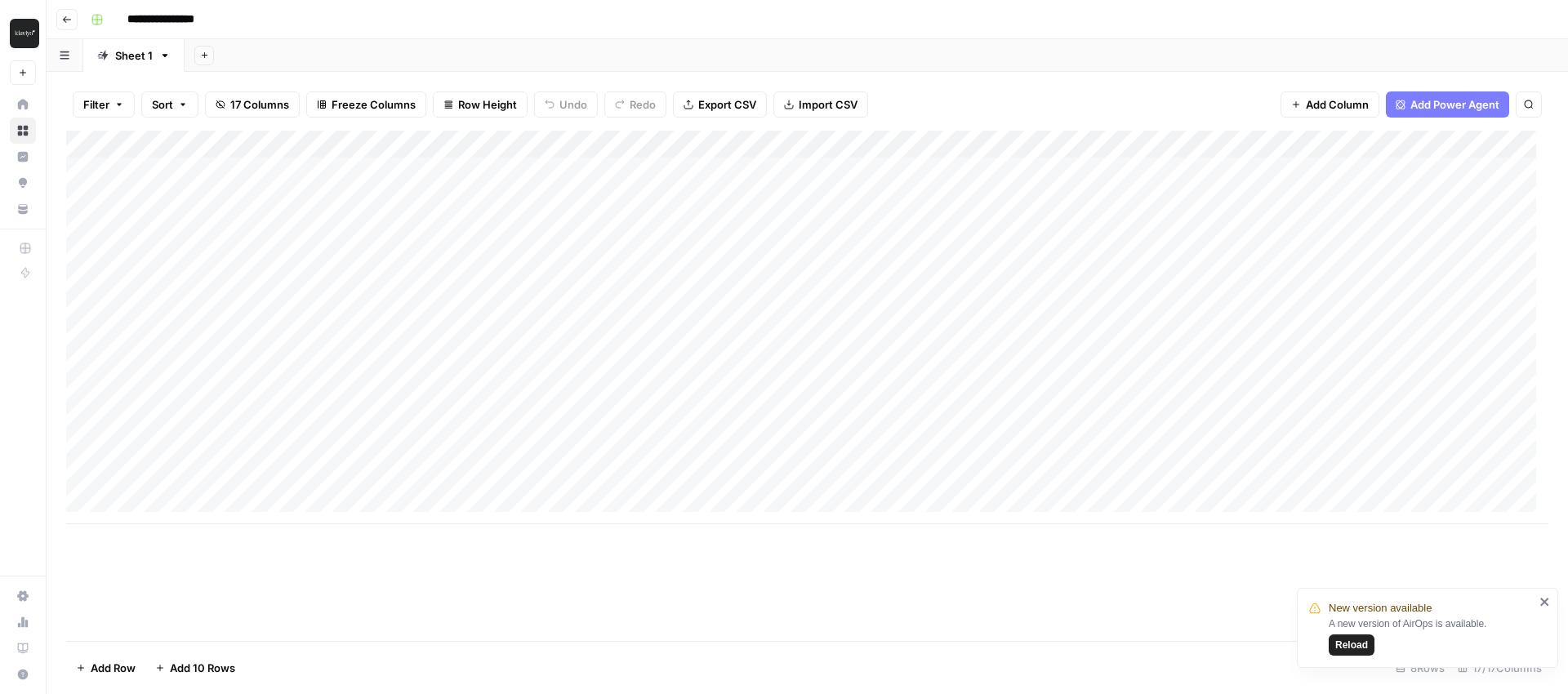
click at [1113, 169] on div "Add Column" at bounding box center [806, 326] width 1482 height 393
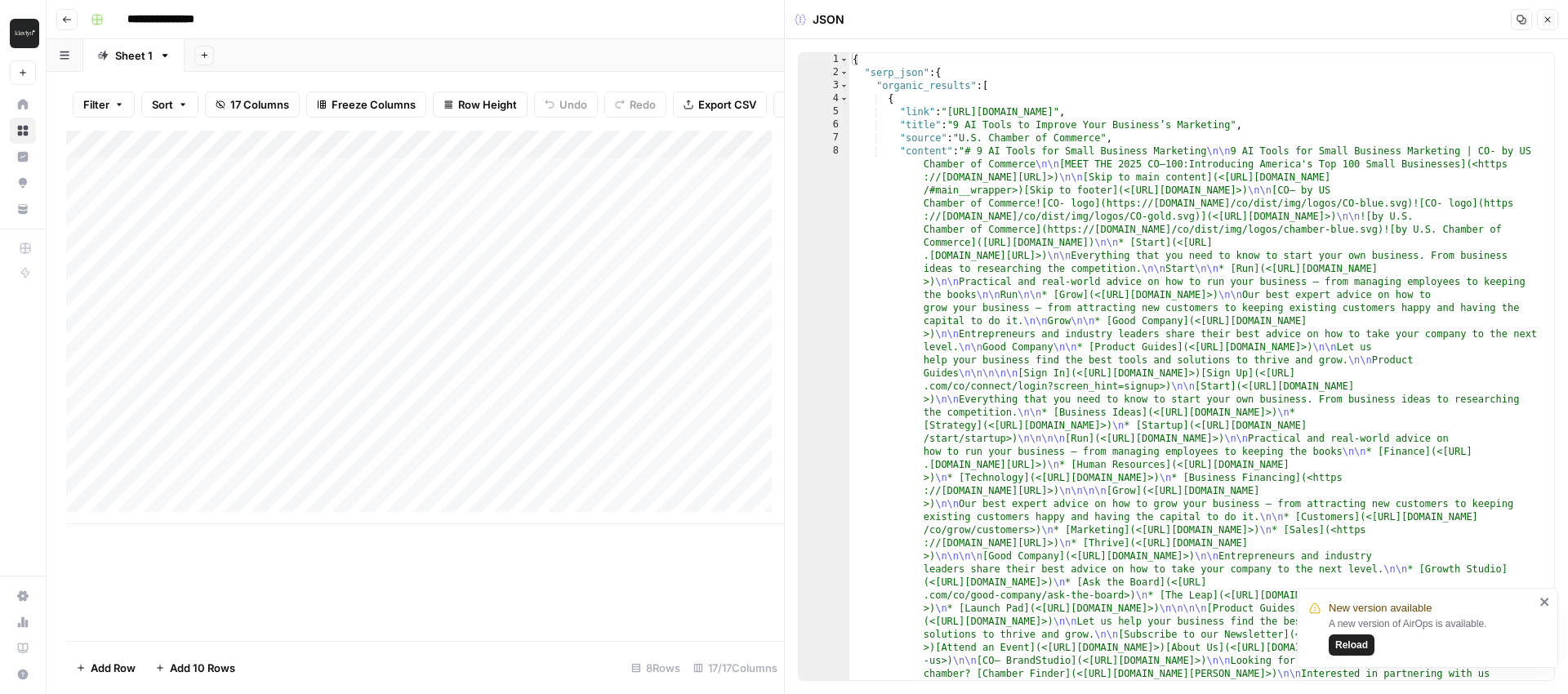
click at [1549, 15] on icon "button" at bounding box center [1547, 20] width 10 height 10
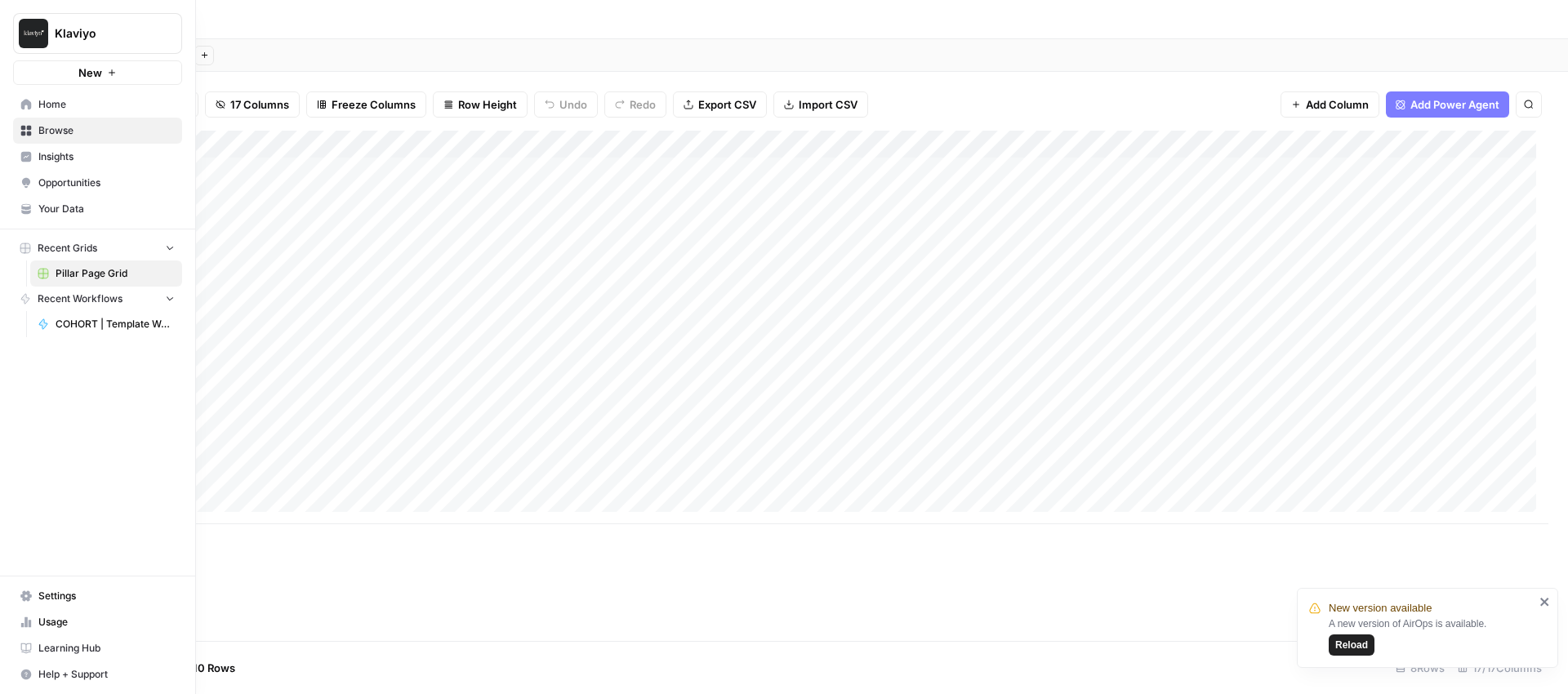
click at [23, 96] on link "Home" at bounding box center [97, 104] width 169 height 26
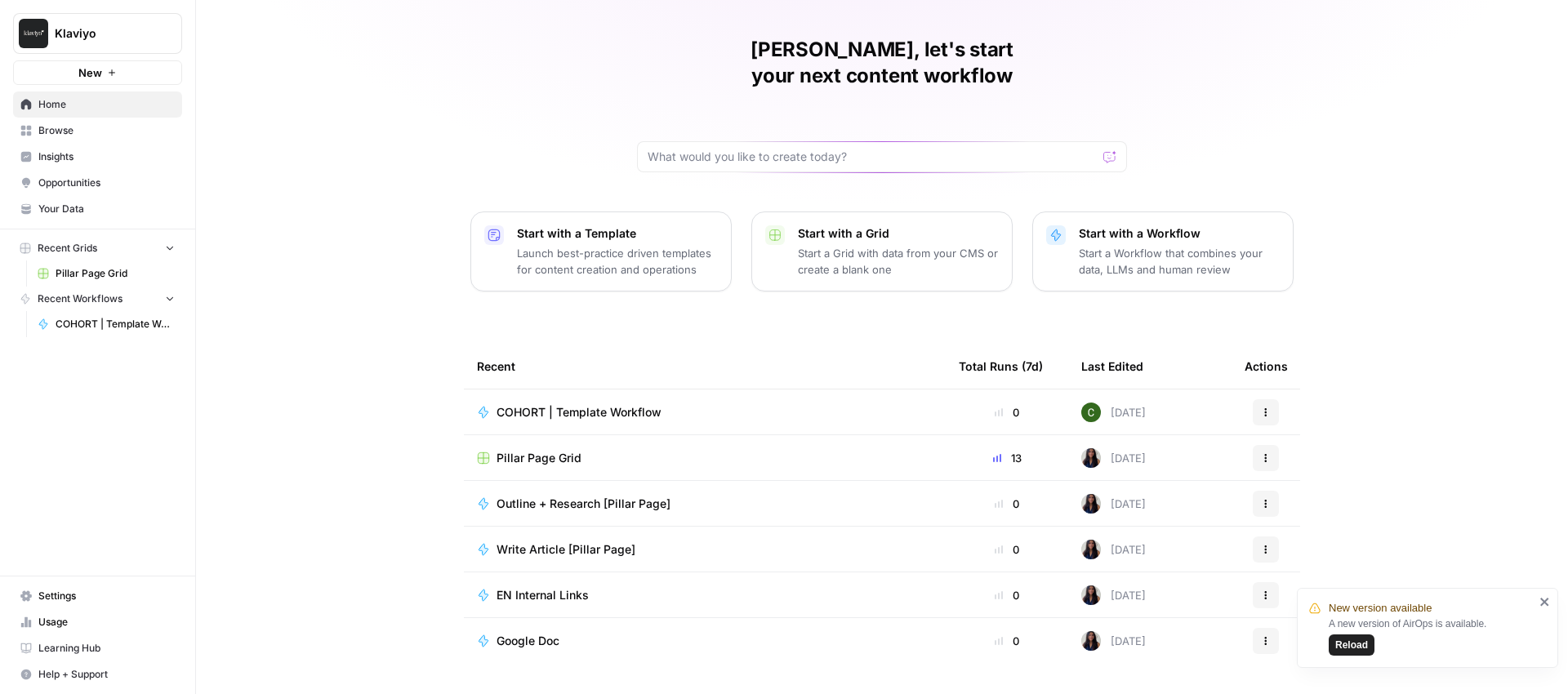
scroll to position [57, 0]
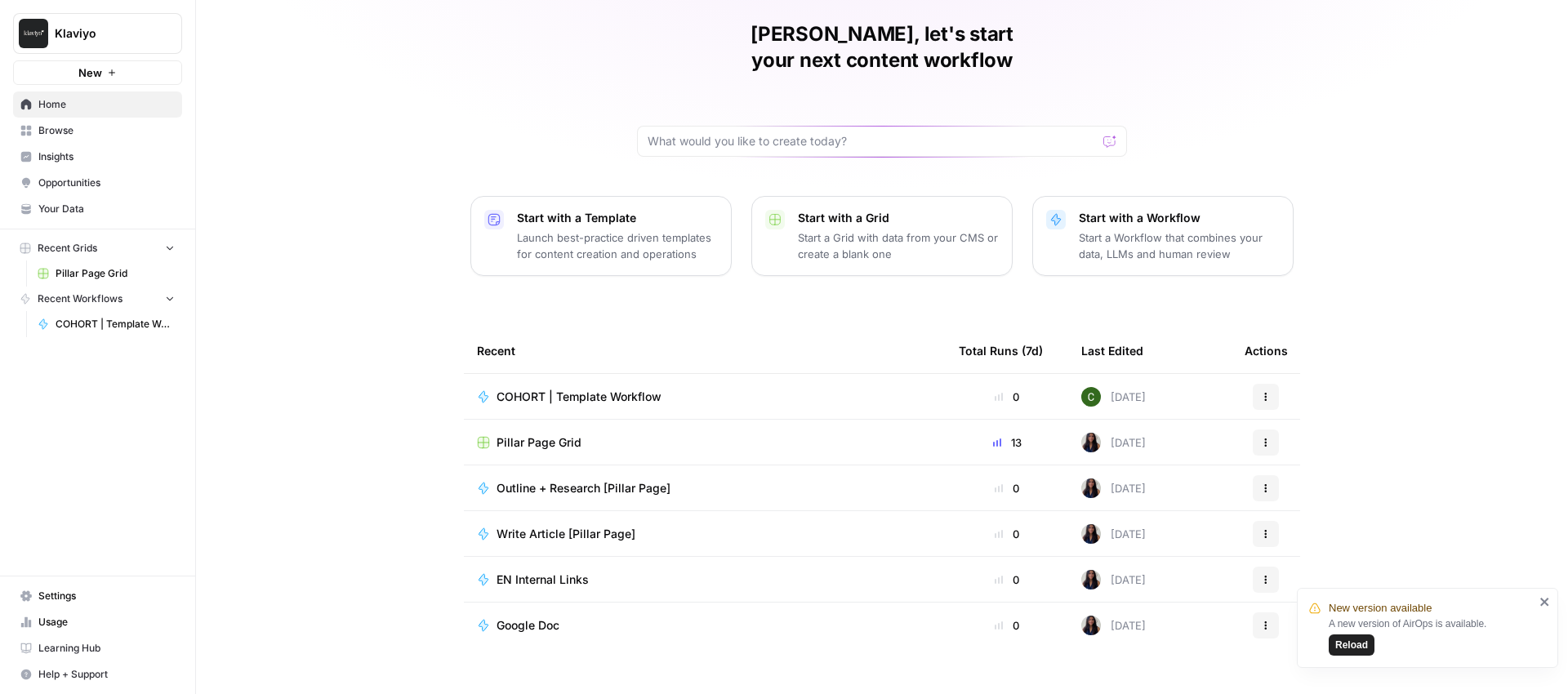
click at [82, 266] on span "Pillar Page Grid" at bounding box center [116, 273] width 120 height 15
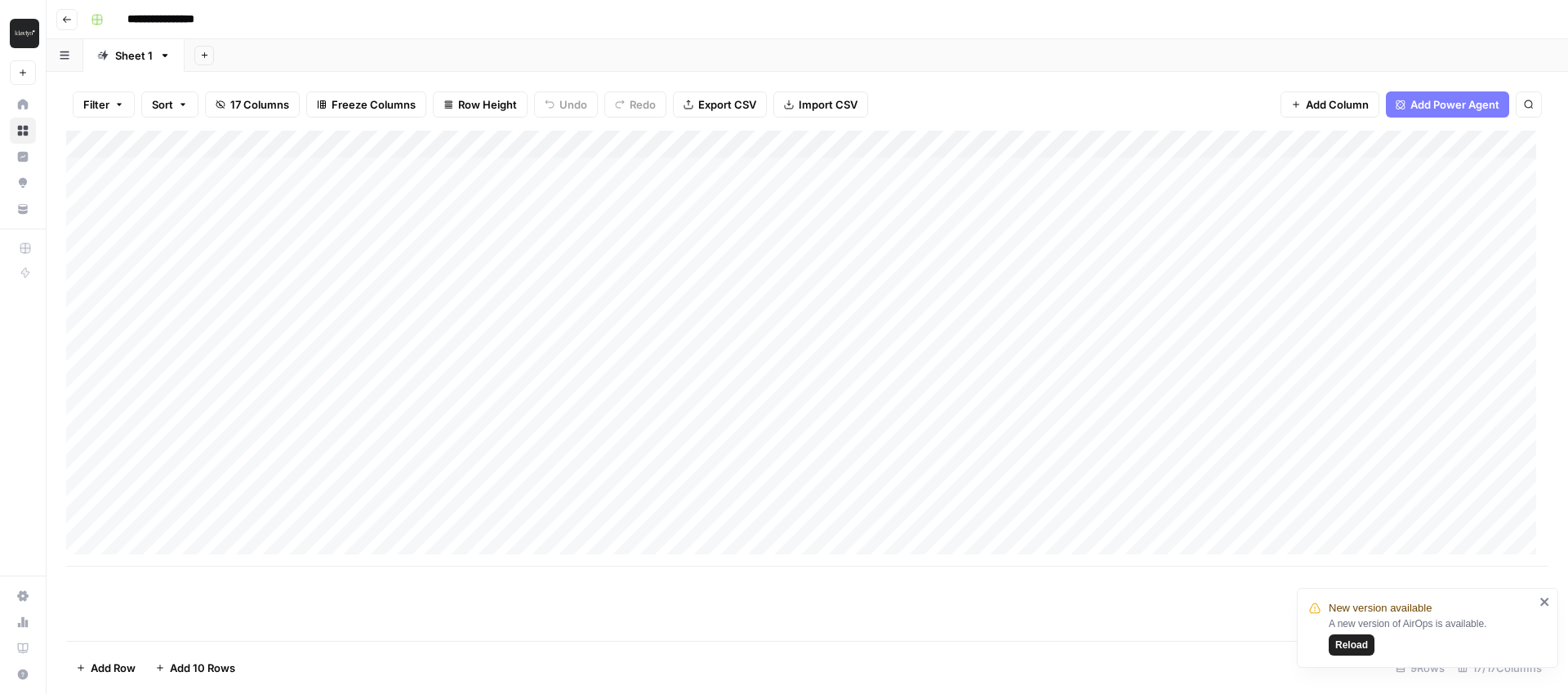
click at [65, 22] on icon "button" at bounding box center [67, 20] width 10 height 10
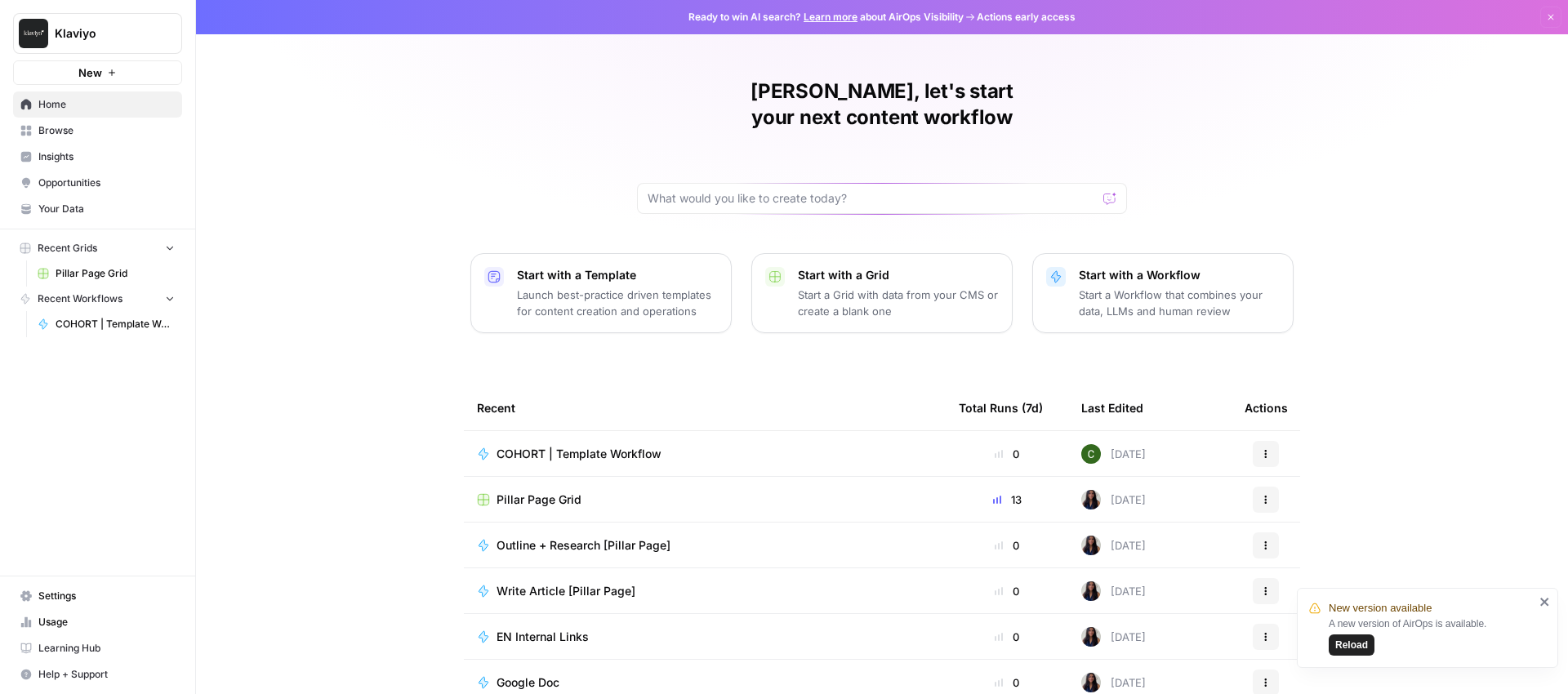
click at [102, 131] on span "Browse" at bounding box center [106, 130] width 136 height 15
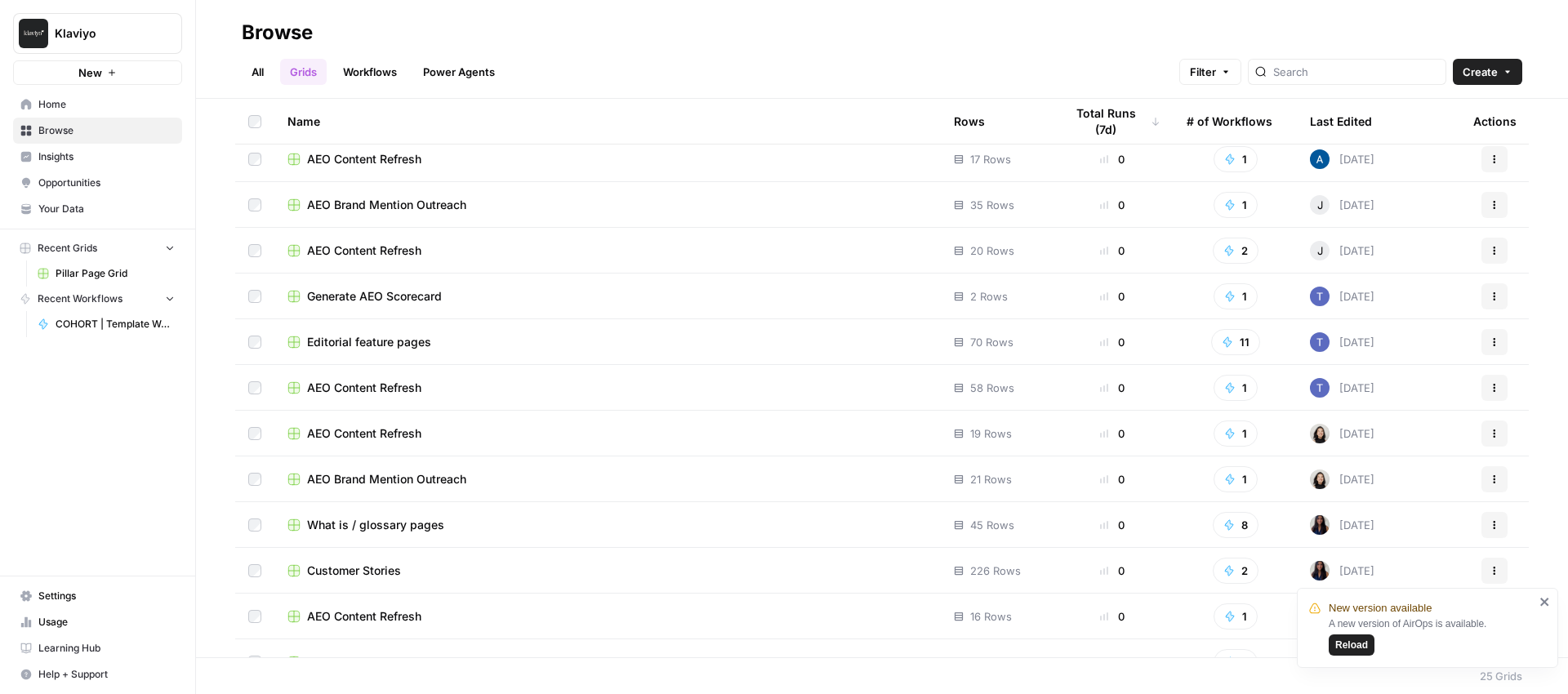
scroll to position [501, 0]
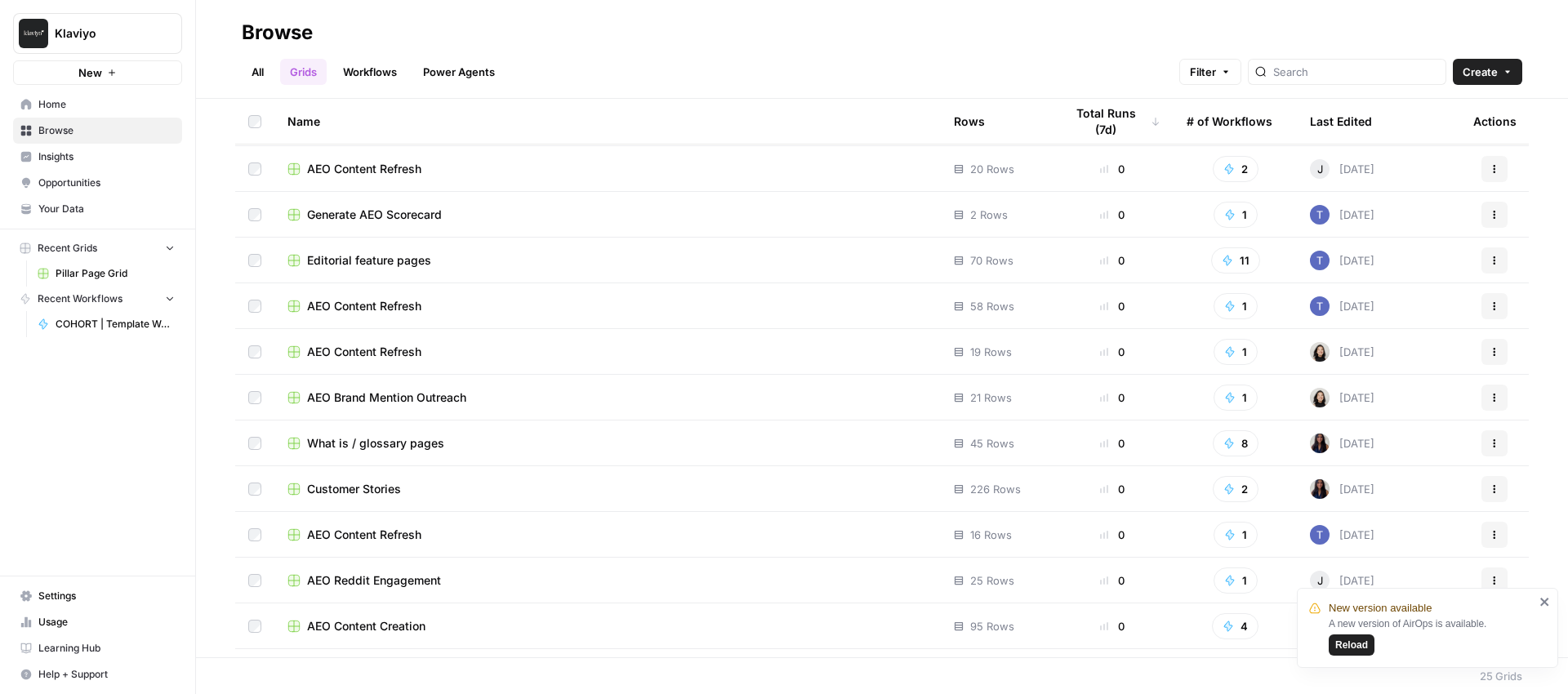
click at [370, 251] on td "Editorial feature pages" at bounding box center [608, 260] width 667 height 45
click at [377, 260] on span "Editorial feature pages" at bounding box center [369, 260] width 125 height 17
